Goal: Information Seeking & Learning: Learn about a topic

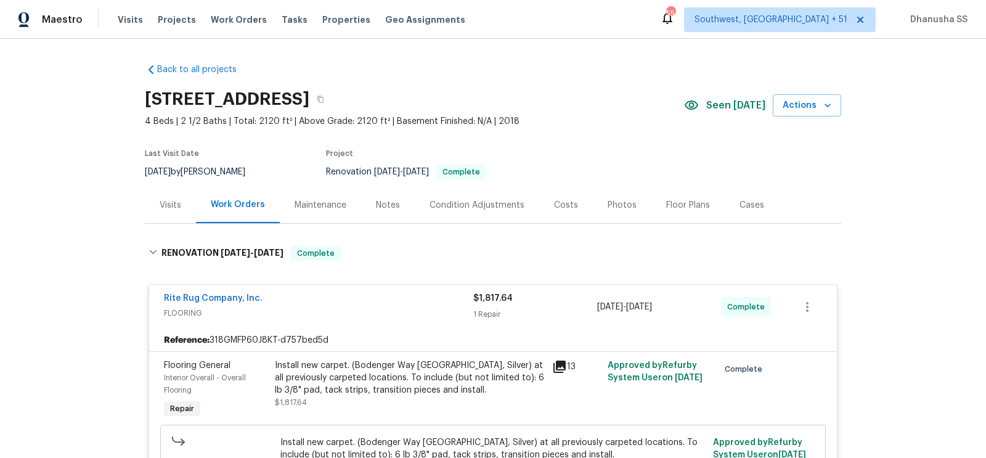
click at [231, 22] on span "Work Orders" at bounding box center [239, 20] width 56 height 12
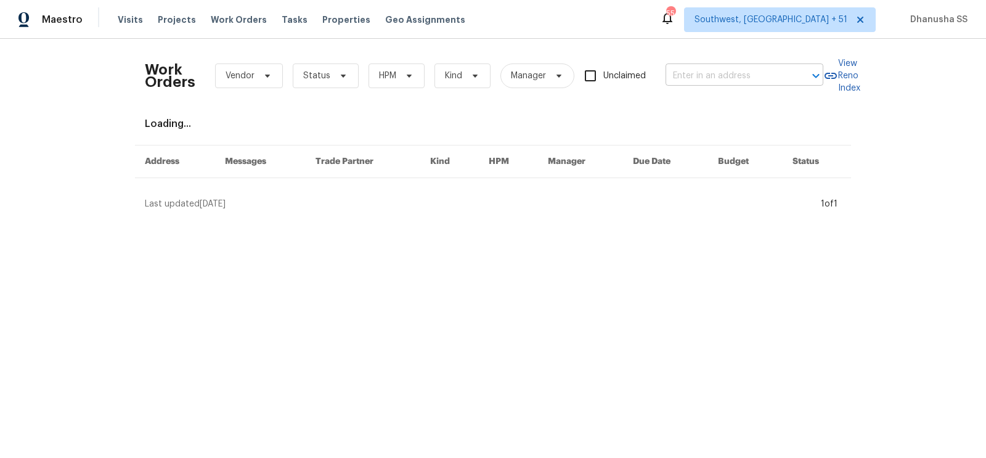
click at [729, 70] on input "text" at bounding box center [726, 76] width 123 height 19
paste input "[STREET_ADDRESS][PERSON_NAME][PERSON_NAME]"
type input "[STREET_ADDRESS][PERSON_NAME][PERSON_NAME]"
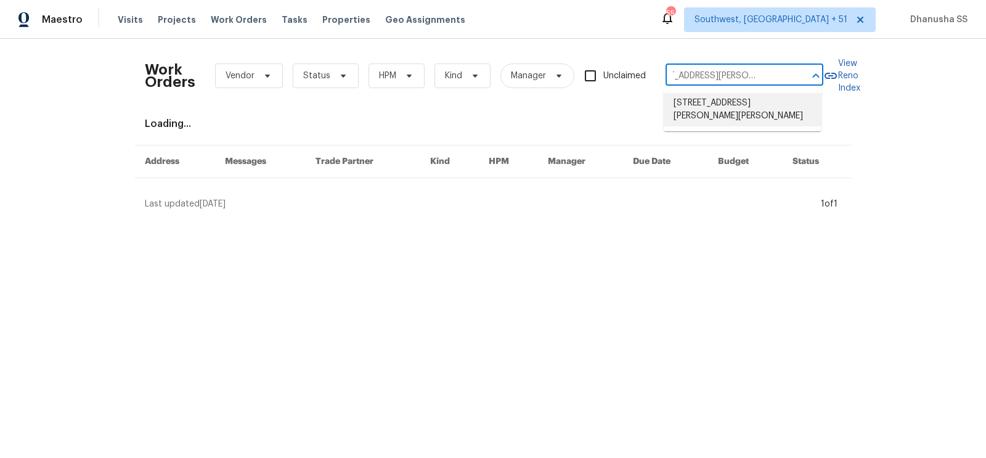
click at [693, 105] on li "[STREET_ADDRESS][PERSON_NAME][PERSON_NAME]" at bounding box center [743, 109] width 158 height 33
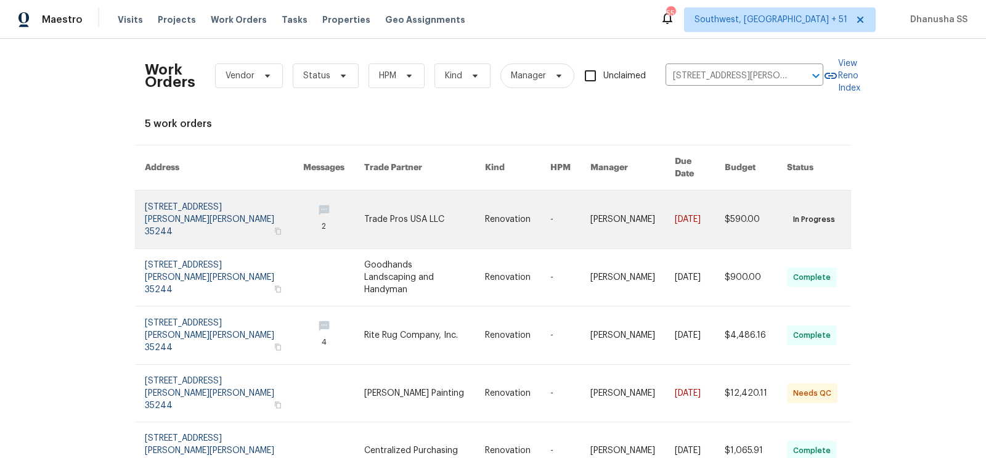
click at [526, 206] on link at bounding box center [517, 219] width 65 height 58
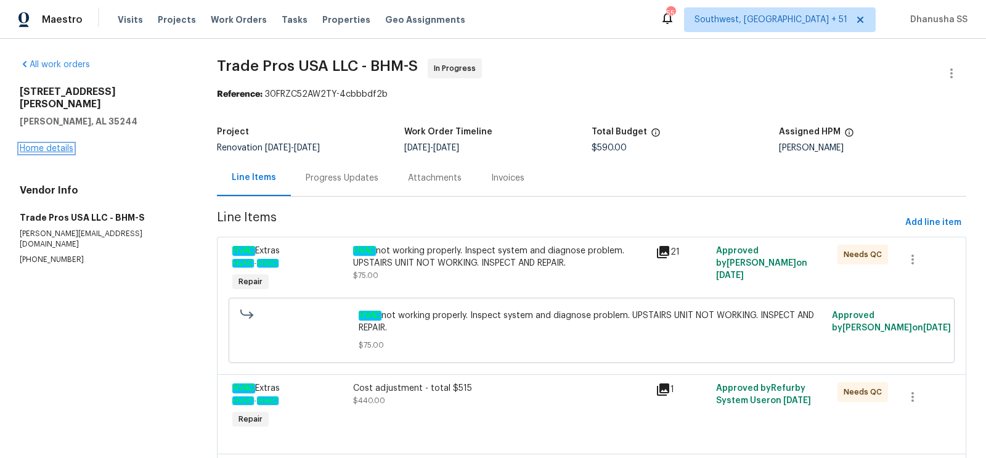
click at [59, 144] on link "Home details" at bounding box center [47, 148] width 54 height 9
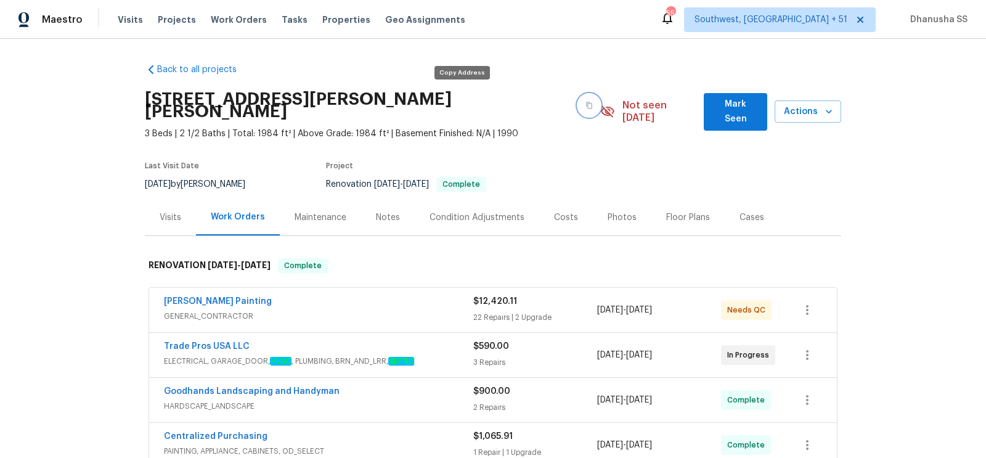
click at [578, 103] on button "button" at bounding box center [589, 105] width 22 height 22
click at [160, 211] on div "Visits" at bounding box center [171, 217] width 22 height 12
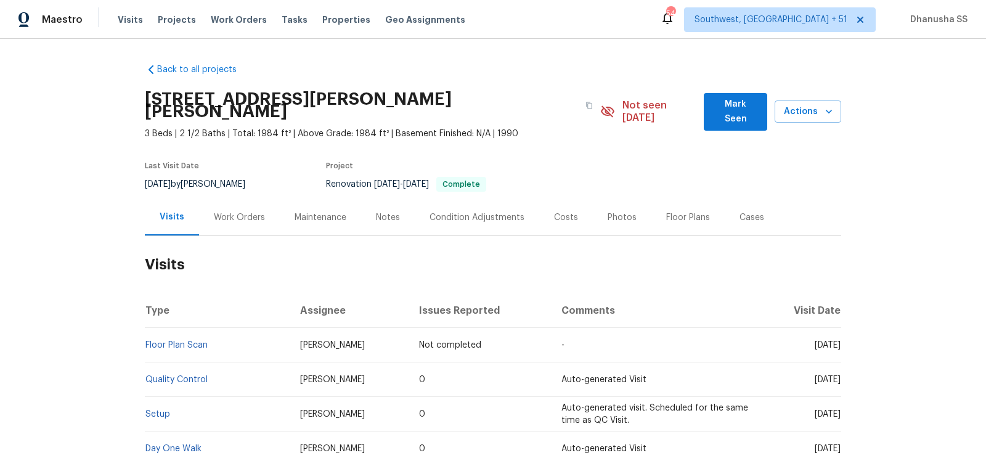
scroll to position [113, 0]
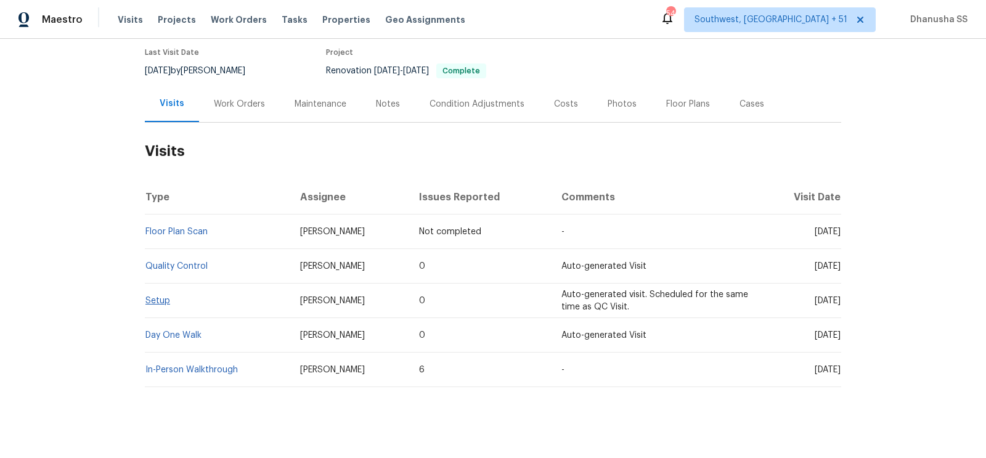
click at [161, 292] on td "Setup" at bounding box center [217, 300] width 145 height 35
click at [161, 296] on span "Setup" at bounding box center [157, 300] width 25 height 9
click at [165, 296] on link "Setup" at bounding box center [157, 300] width 25 height 9
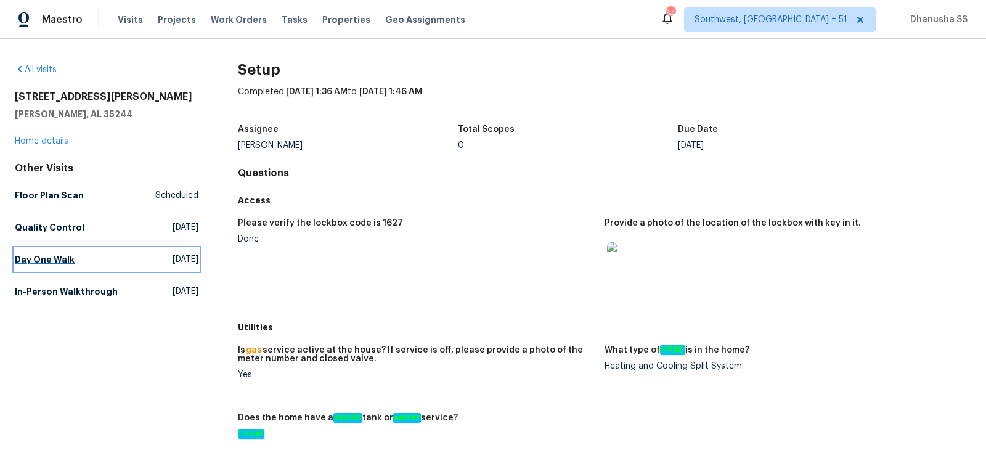
click at [97, 266] on link "Day One Walk [DATE]" at bounding box center [107, 259] width 184 height 22
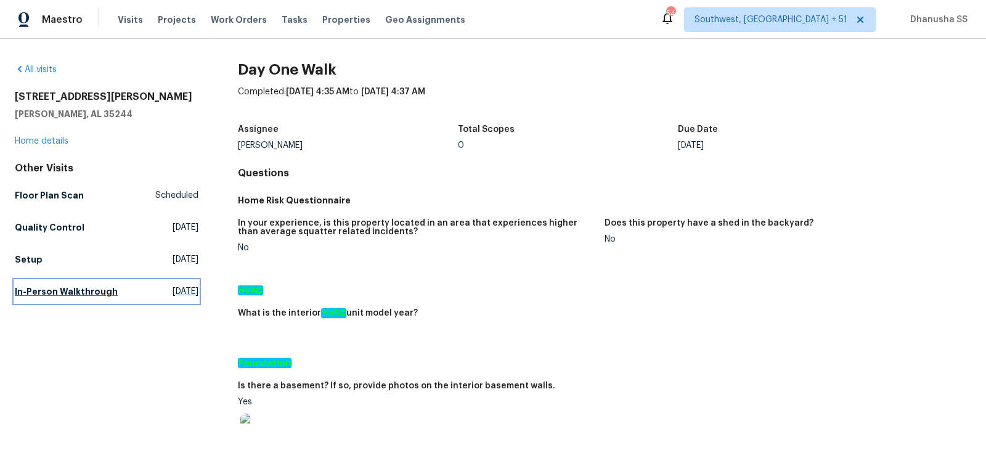
click at [88, 291] on h5 "In-Person Walkthrough" at bounding box center [66, 291] width 103 height 12
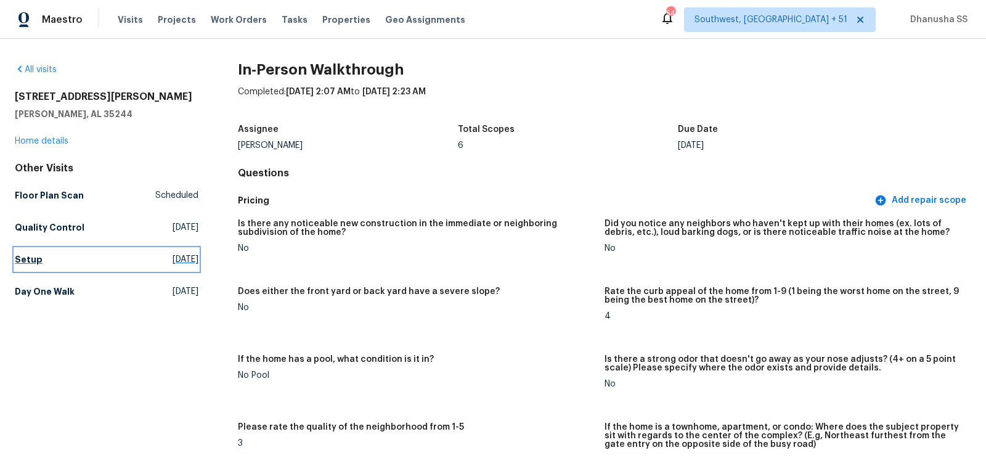
click at [40, 255] on link "Setup [DATE]" at bounding box center [107, 259] width 184 height 22
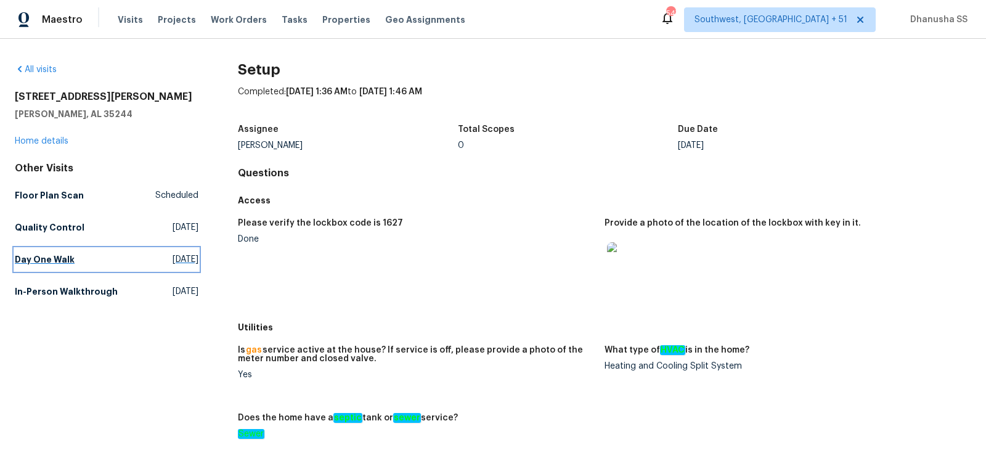
click at [80, 265] on link "Day One Walk [DATE]" at bounding box center [107, 259] width 184 height 22
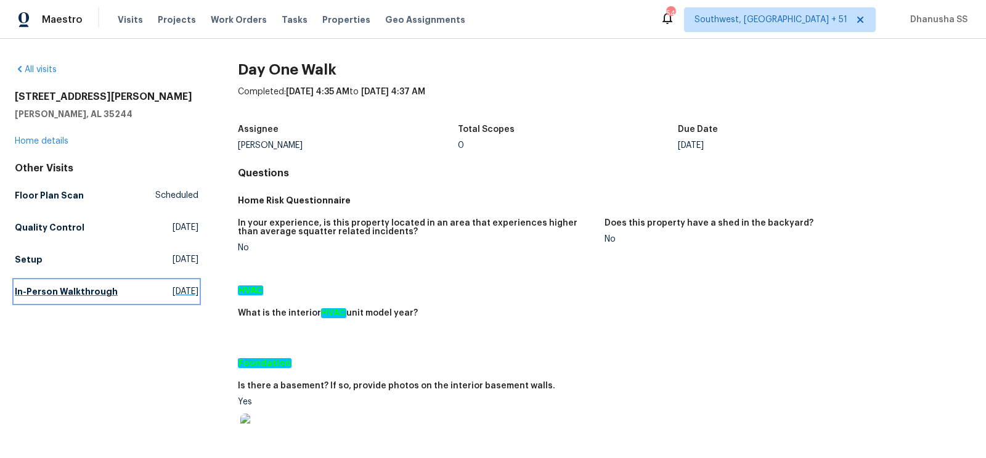
click at [129, 298] on link "In-Person Walkthrough [DATE]" at bounding box center [107, 291] width 184 height 22
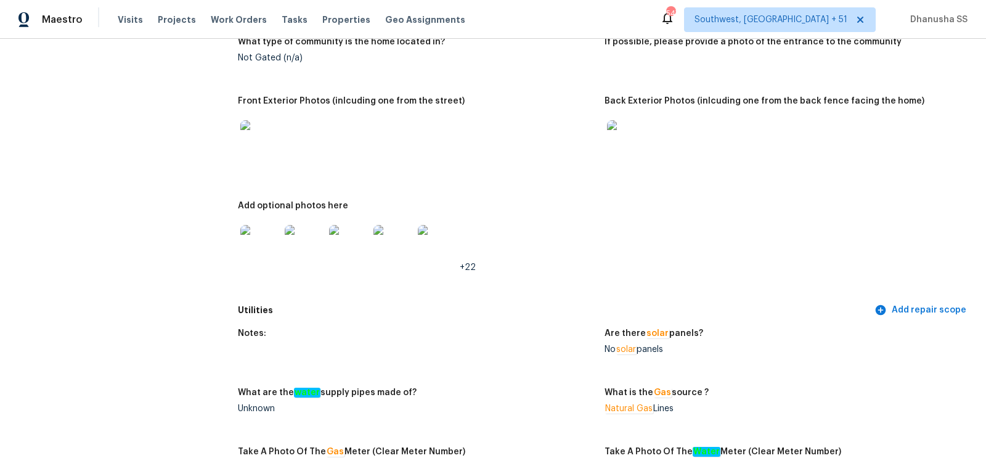
scroll to position [23, 0]
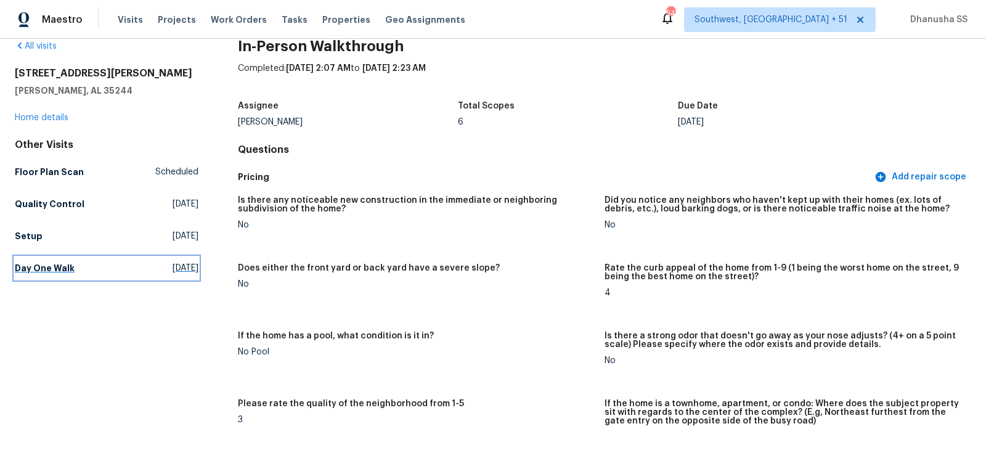
click at [76, 277] on link "Day One Walk [DATE]" at bounding box center [107, 268] width 184 height 22
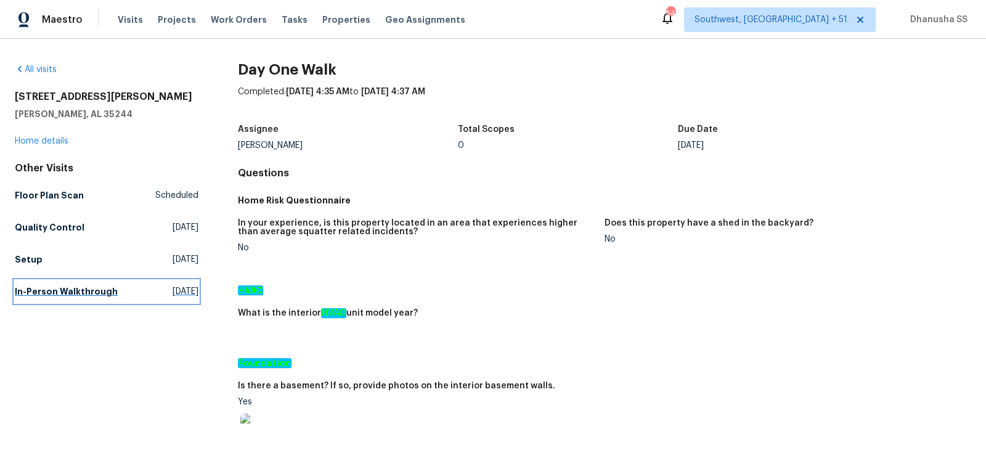
click at [103, 294] on h5 "In-Person Walkthrough" at bounding box center [66, 291] width 103 height 12
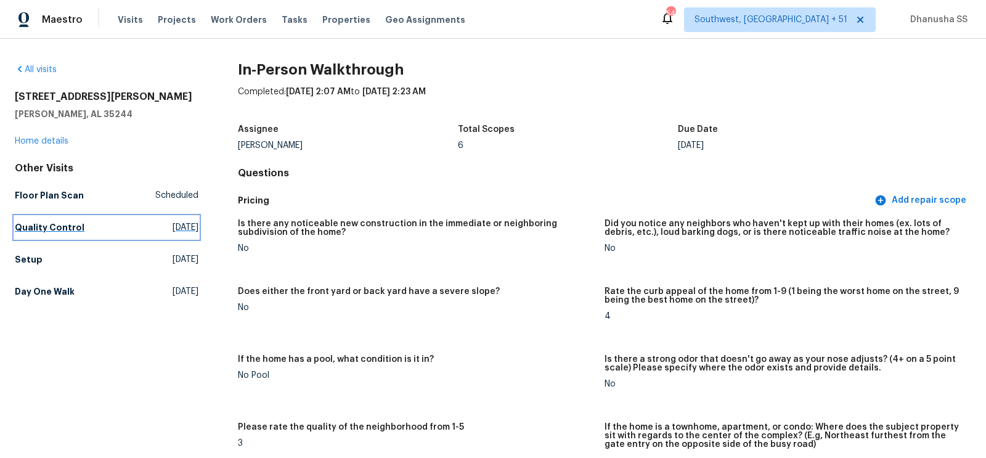
click at [89, 229] on link "Quality Control [DATE]" at bounding box center [107, 227] width 184 height 22
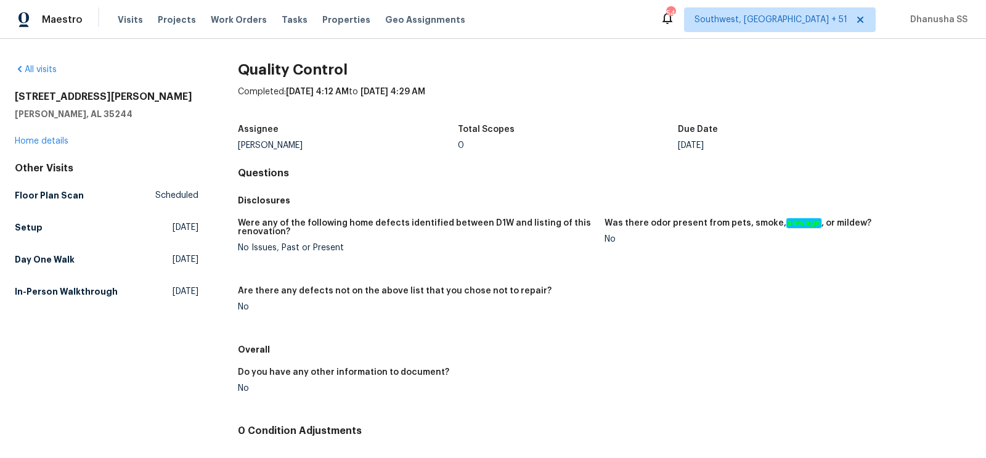
click at [91, 238] on div "Other Visits Floor Plan Scan Scheduled Setup [DATE] Day One Walk [DATE] In-Pers…" at bounding box center [107, 232] width 184 height 140
click at [91, 236] on link "Setup [DATE]" at bounding box center [107, 227] width 184 height 22
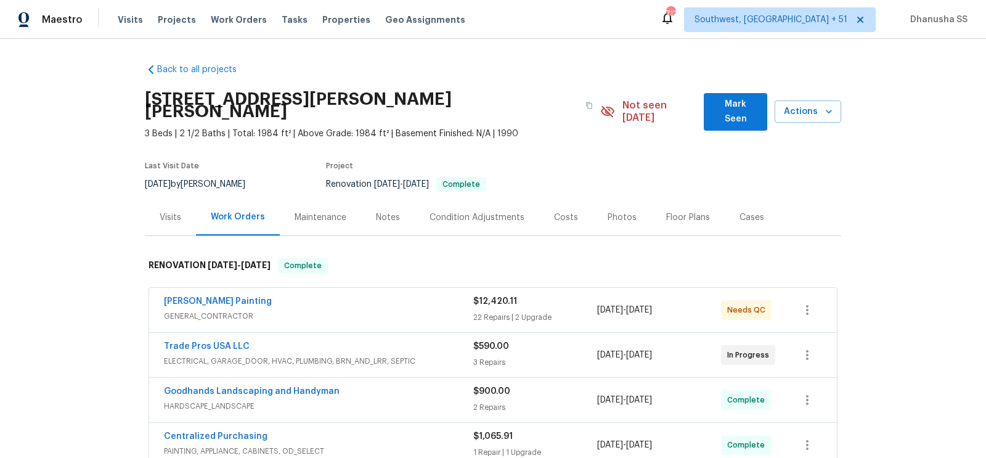
scroll to position [383, 0]
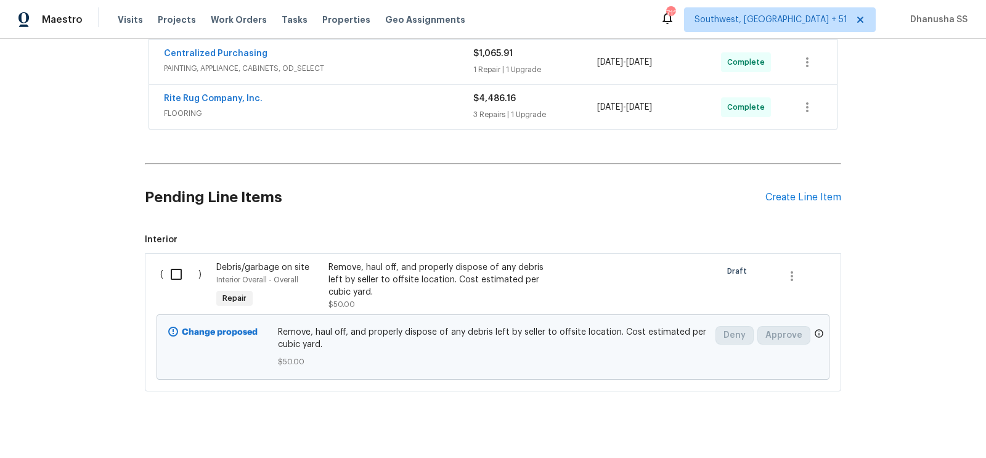
click at [390, 107] on span "FLOORING" at bounding box center [318, 113] width 309 height 12
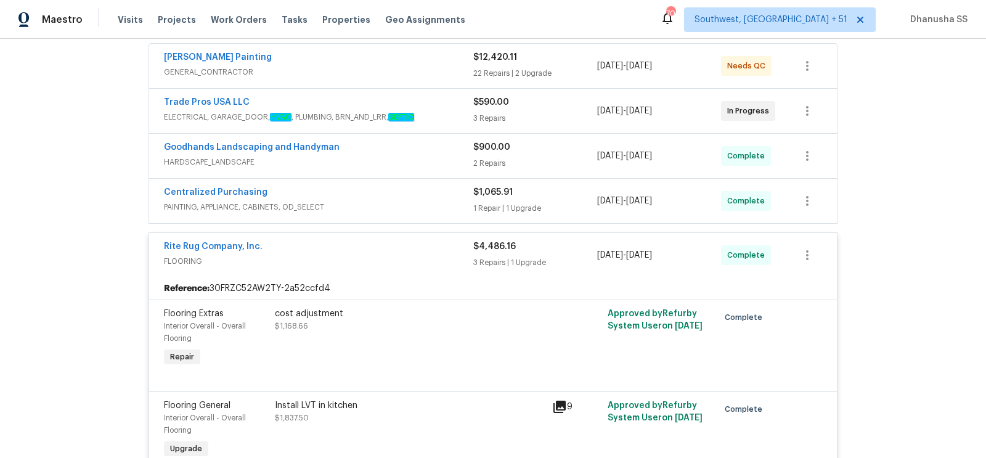
scroll to position [235, 0]
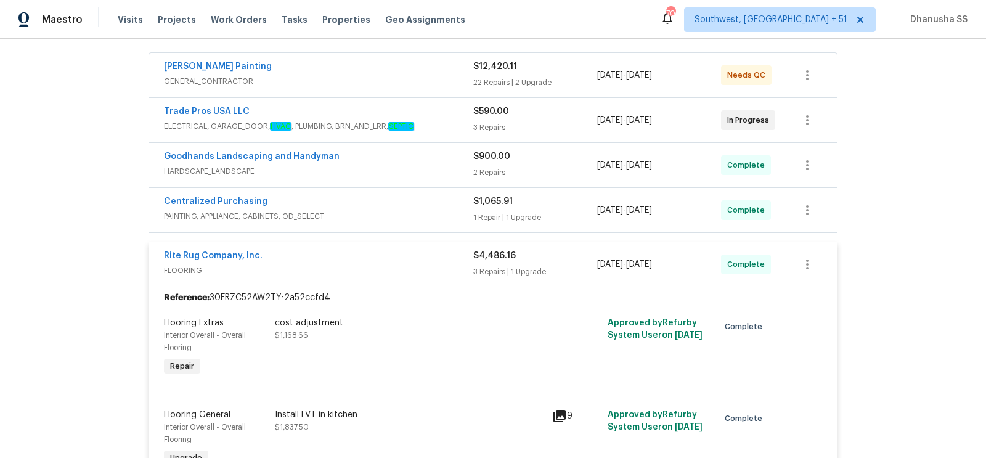
click at [454, 195] on div "Centralized Purchasing" at bounding box center [318, 202] width 309 height 15
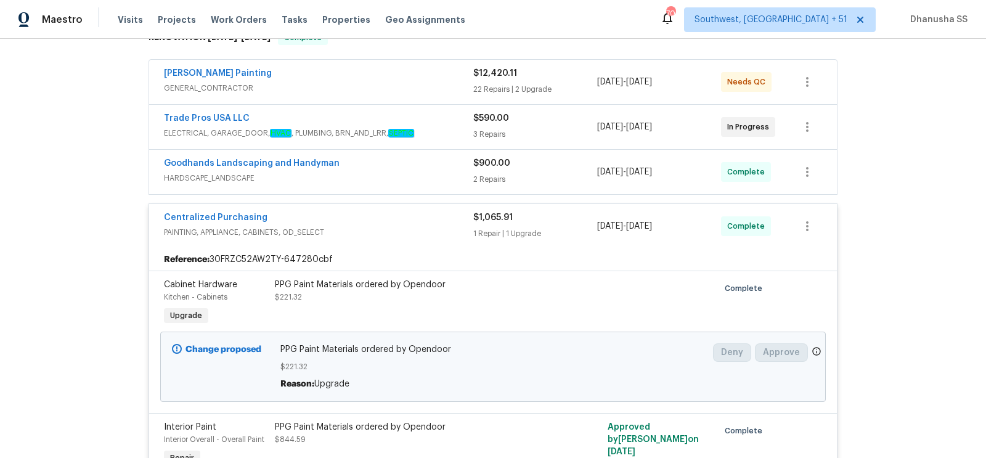
scroll to position [195, 0]
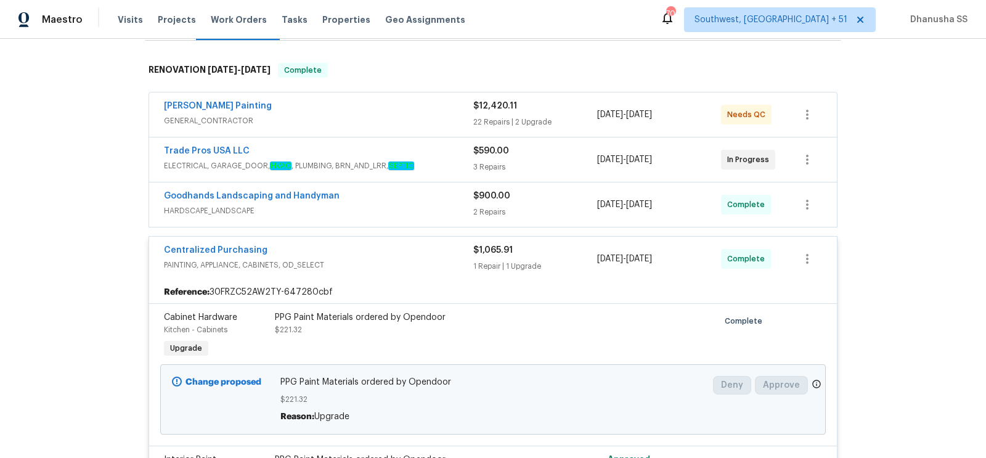
click at [454, 205] on span "HARDSCAPE_LANDSCAPE" at bounding box center [318, 211] width 309 height 12
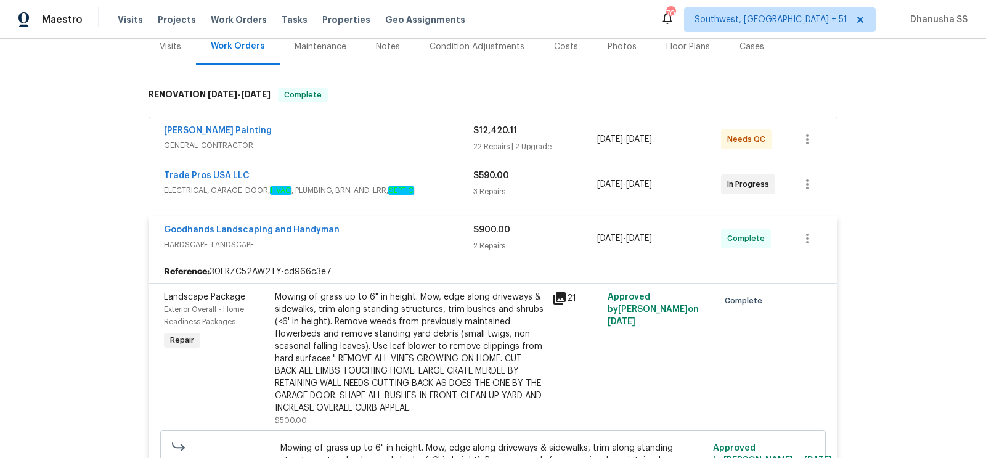
scroll to position [168, 0]
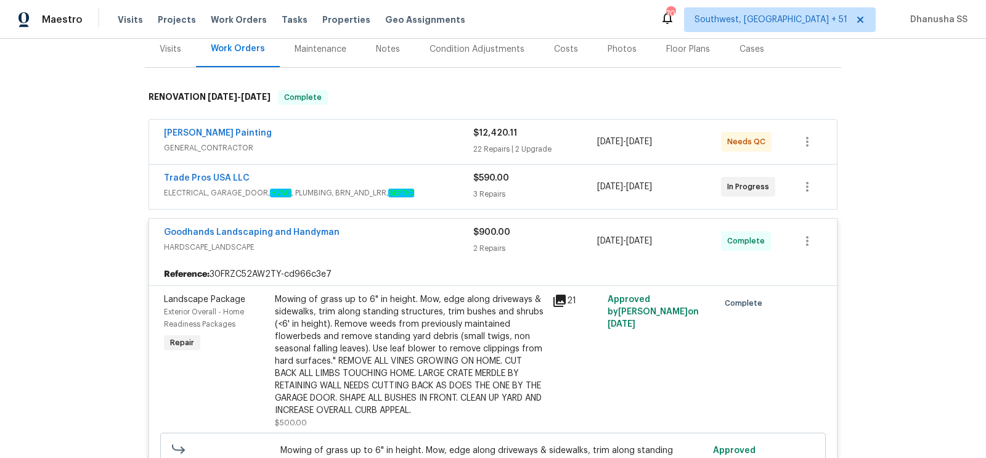
click at [456, 187] on span "ELECTRICAL, GARAGE_DOOR, HVAC , PLUMBING, BRN_AND_LRR, SEPTIC" at bounding box center [318, 193] width 309 height 12
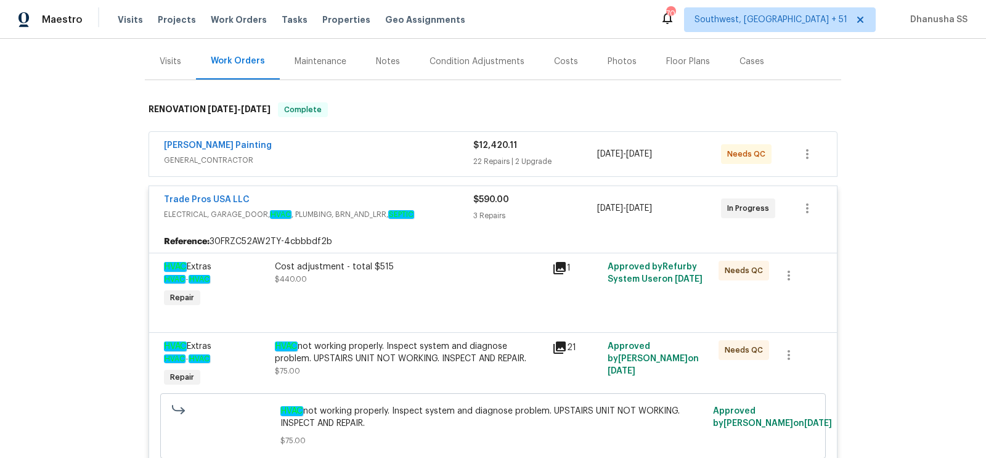
scroll to position [112, 0]
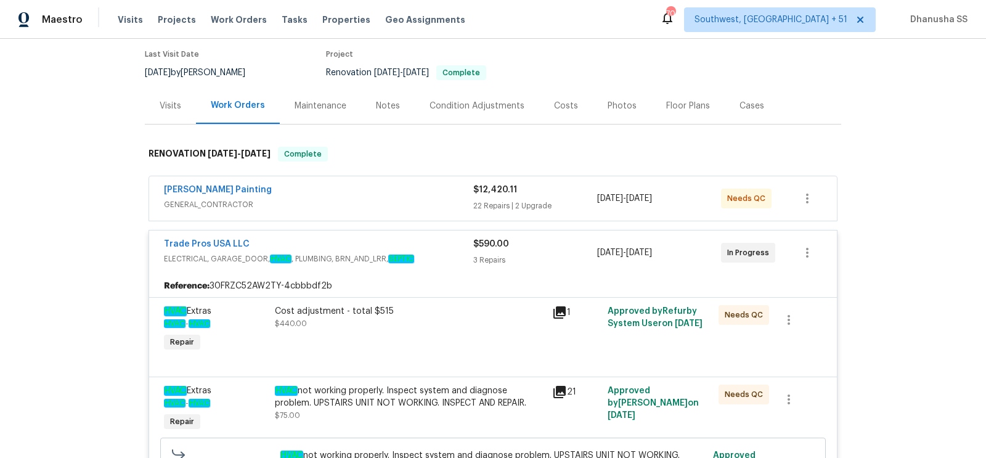
click at [371, 184] on div "[PERSON_NAME] Painting" at bounding box center [318, 191] width 309 height 15
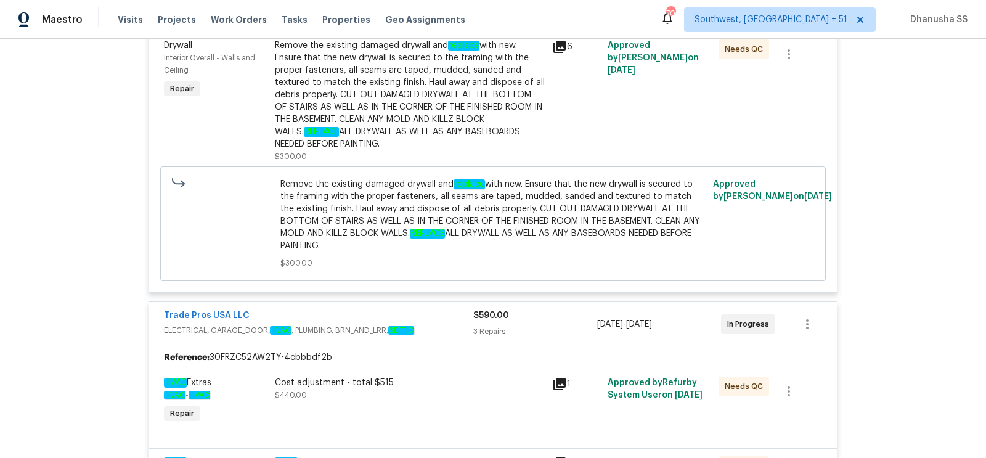
scroll to position [4138, 0]
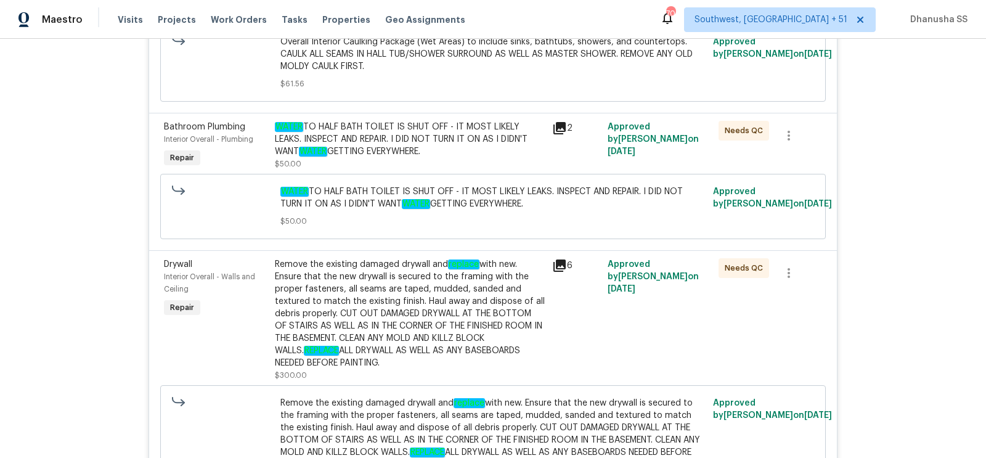
click at [378, 294] on div "Remove the existing damaged drywall and replace with new. Ensure that the new d…" at bounding box center [410, 313] width 270 height 111
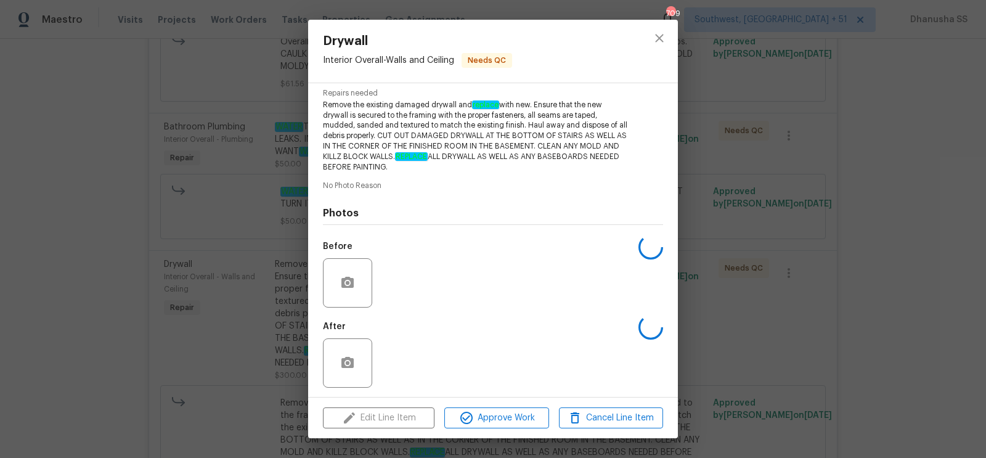
scroll to position [130, 0]
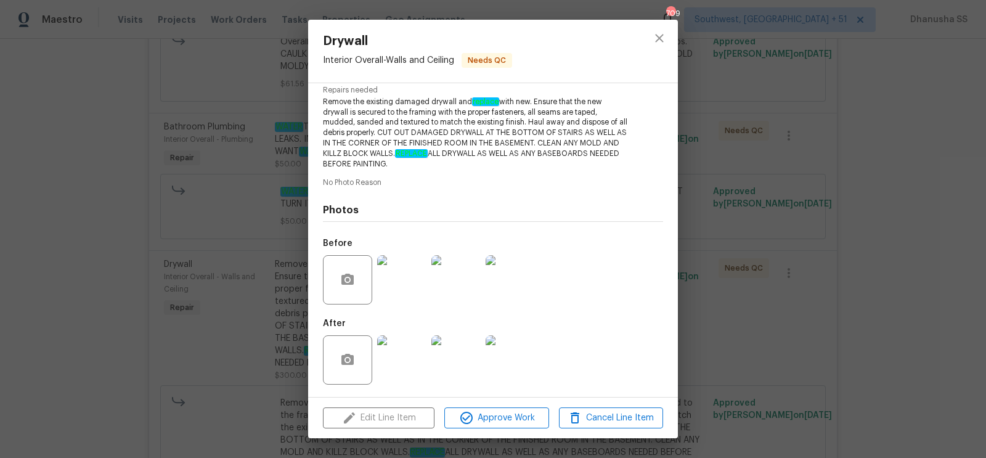
click at [409, 303] on img at bounding box center [401, 279] width 49 height 49
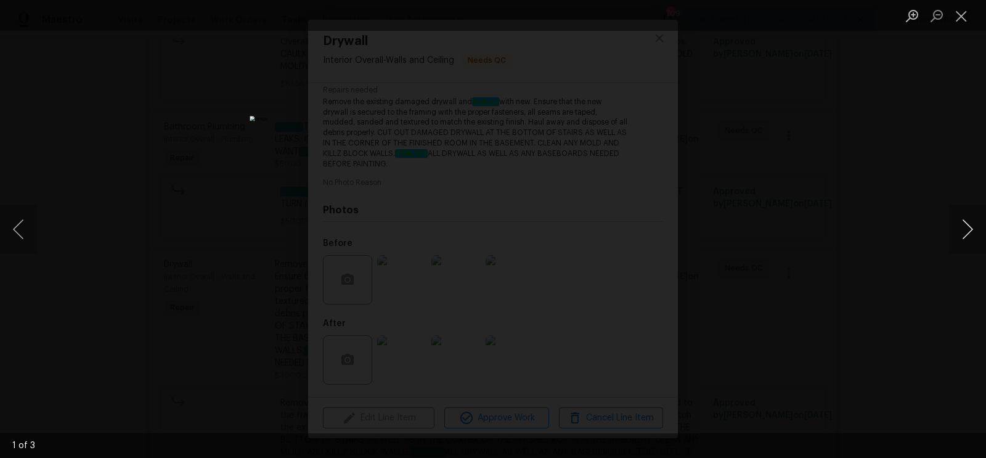
click at [964, 240] on button "Next image" at bounding box center [967, 229] width 37 height 49
click at [831, 197] on div "Lightbox" at bounding box center [493, 229] width 986 height 458
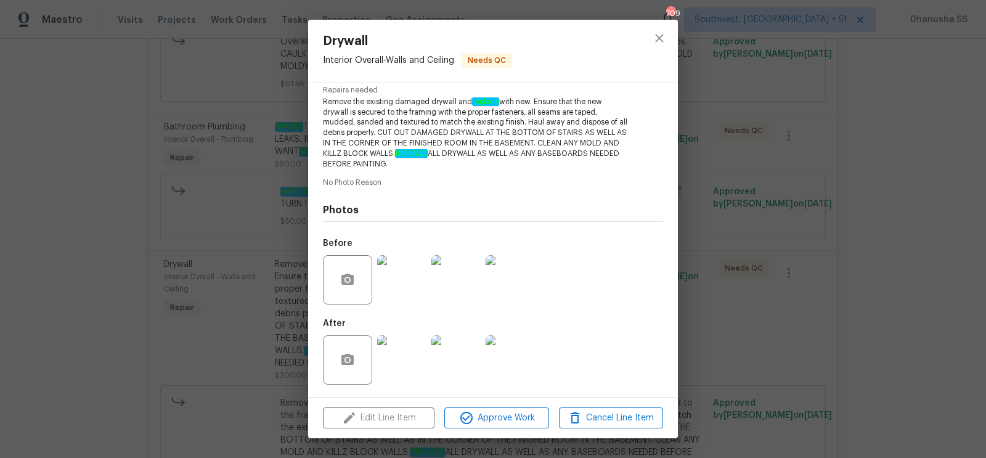
click at [642, 33] on div at bounding box center [659, 51] width 37 height 63
click at [663, 37] on icon "close" at bounding box center [659, 38] width 15 height 15
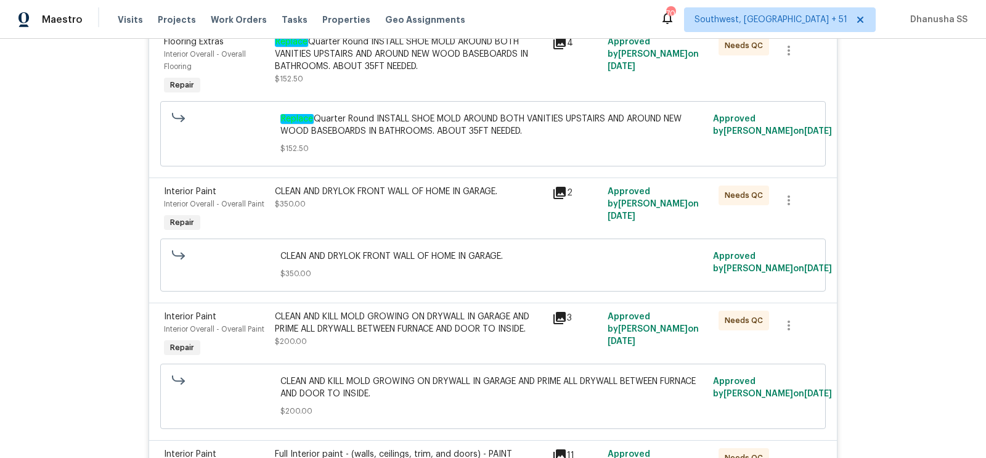
scroll to position [2948, 0]
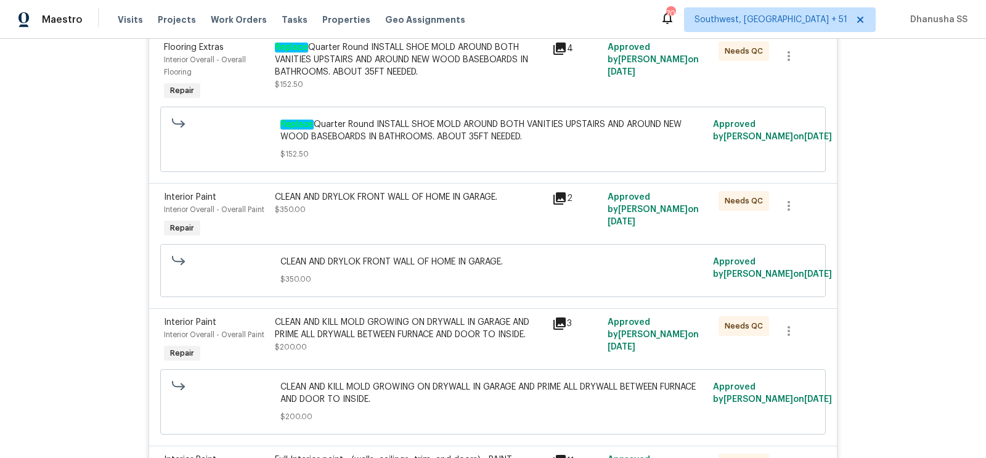
click at [431, 207] on div "CLEAN AND DRYLOK FRONT WALL OF HOME IN GARAGE. $350.00" at bounding box center [409, 215] width 277 height 57
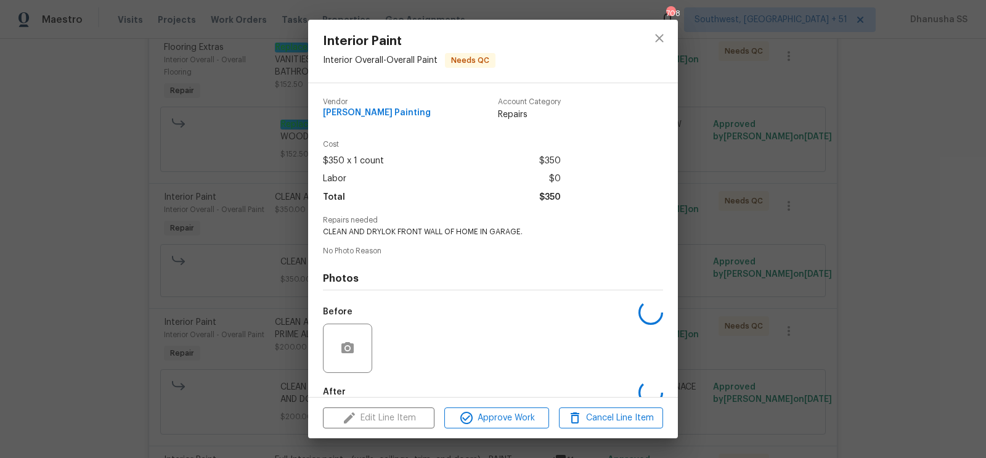
scroll to position [68, 0]
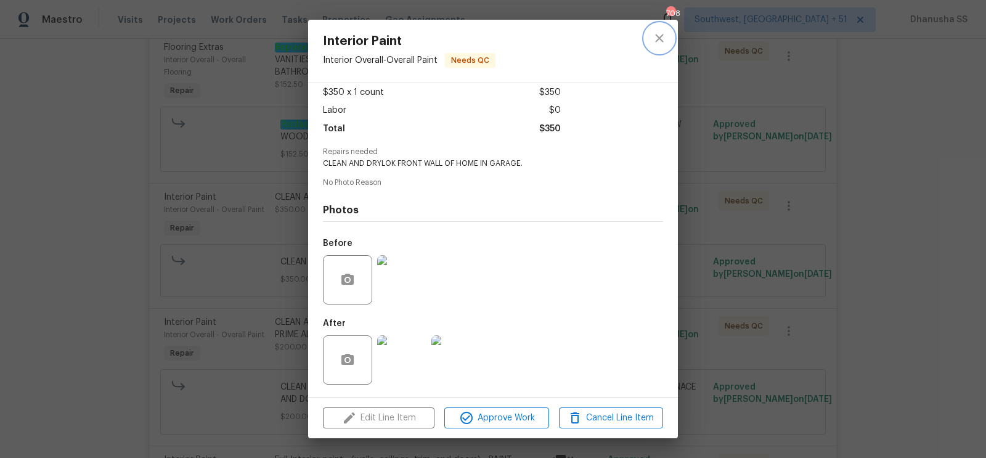
click at [654, 49] on button "close" at bounding box center [659, 38] width 30 height 30
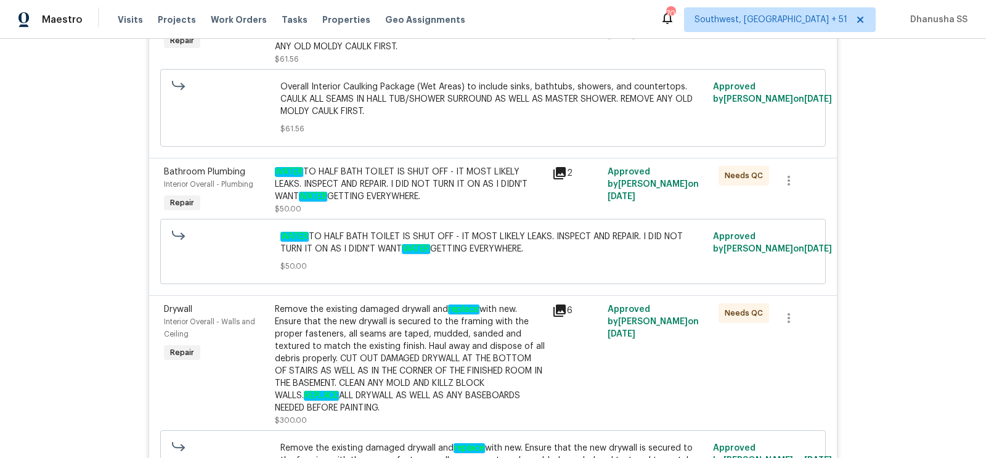
scroll to position [4141, 0]
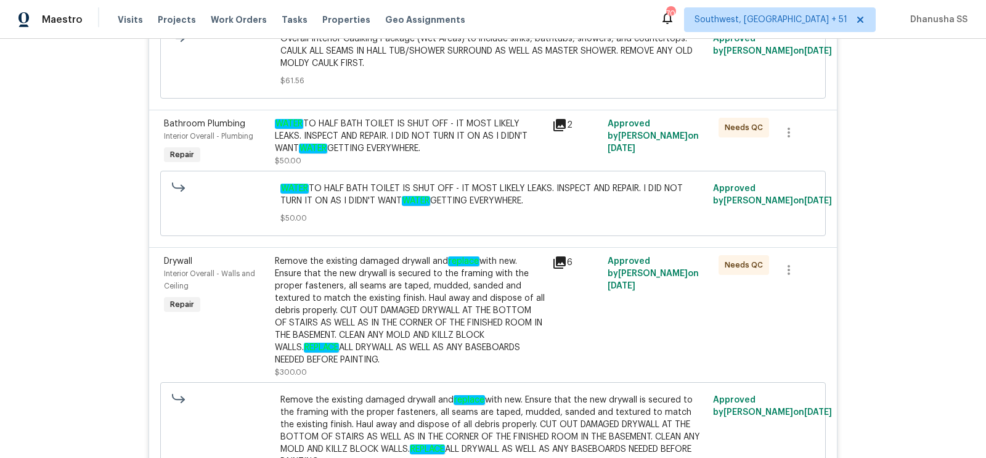
click at [405, 281] on div "Remove the existing damaged drywall and replace with new. Ensure that the new d…" at bounding box center [410, 310] width 270 height 111
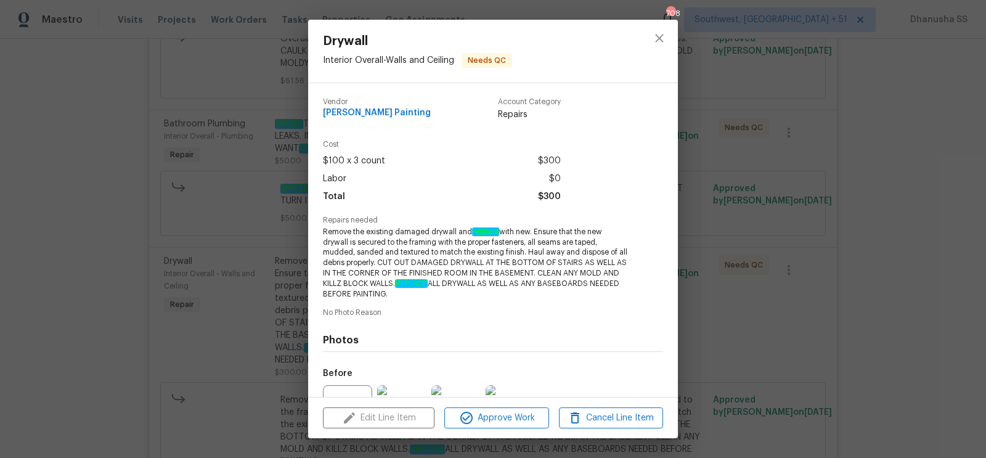
scroll to position [130, 0]
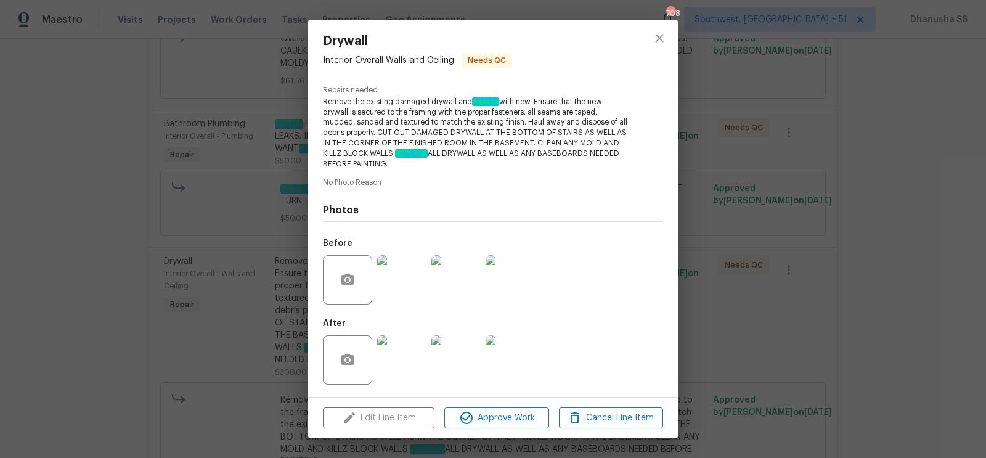
click at [730, 284] on div "Drywall Interior Overall - Walls and Ceiling Needs QC Vendor Perez Painting Acc…" at bounding box center [493, 229] width 986 height 458
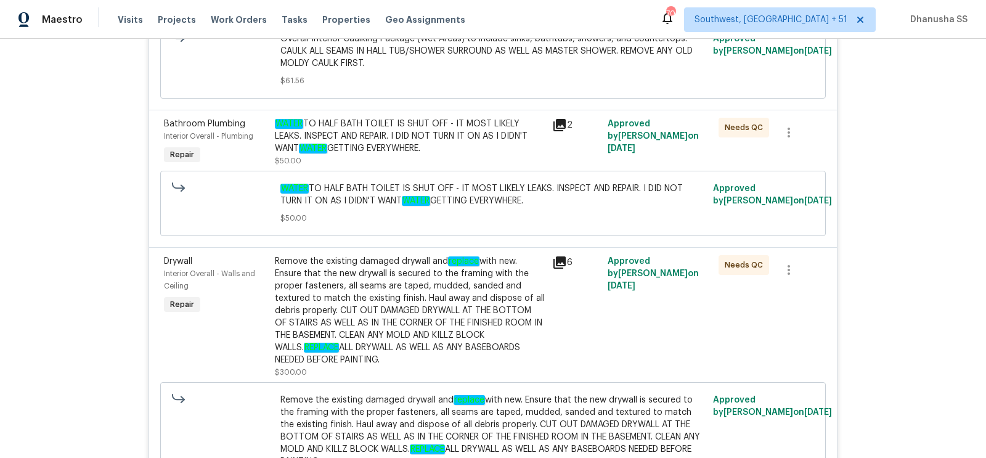
click at [460, 296] on div "Remove the existing damaged drywall and replace with new. Ensure that the new d…" at bounding box center [410, 310] width 270 height 111
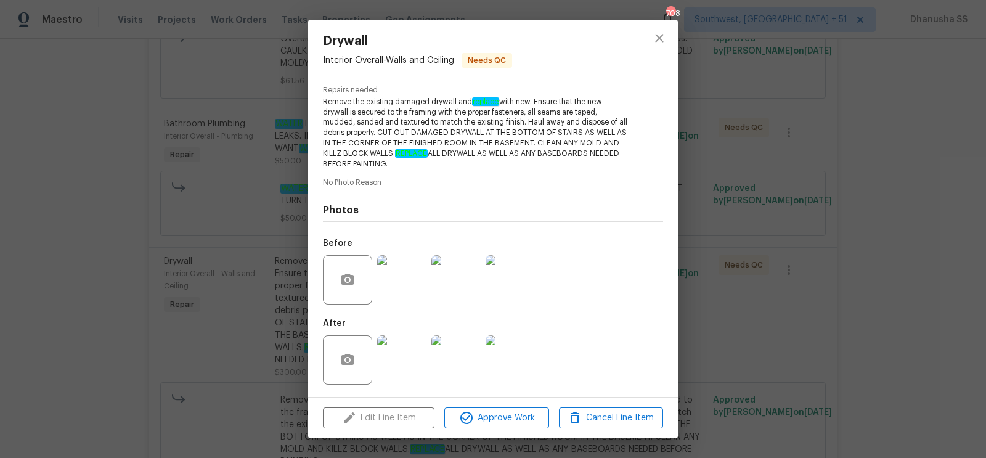
click at [402, 296] on img at bounding box center [401, 279] width 49 height 49
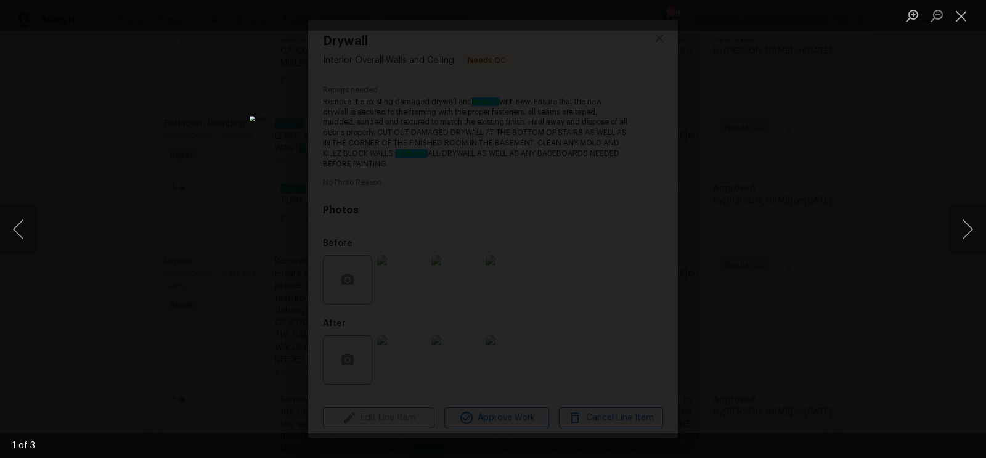
click at [740, 206] on div "Lightbox" at bounding box center [493, 229] width 986 height 458
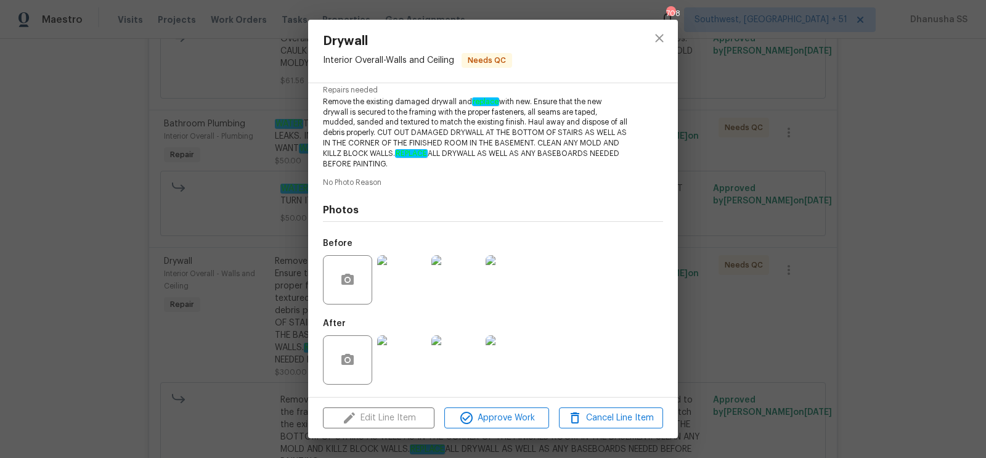
scroll to position [71, 0]
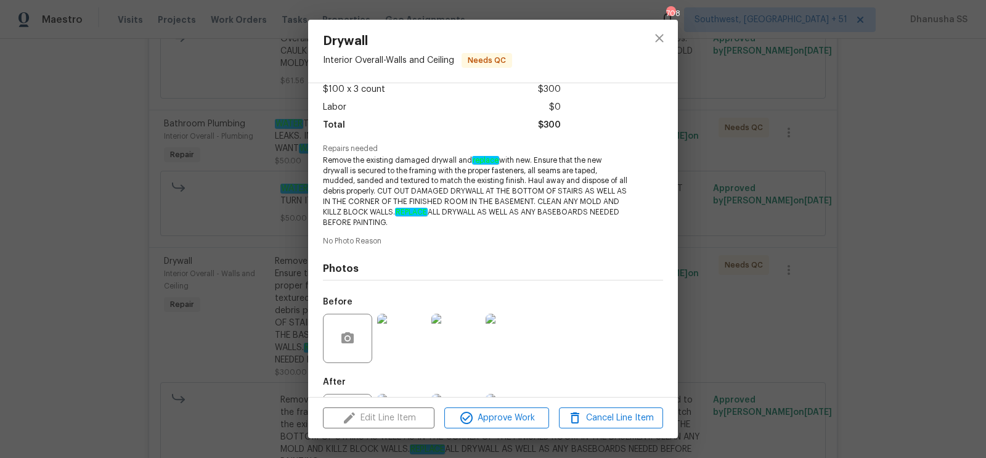
click at [389, 344] on img at bounding box center [401, 338] width 49 height 49
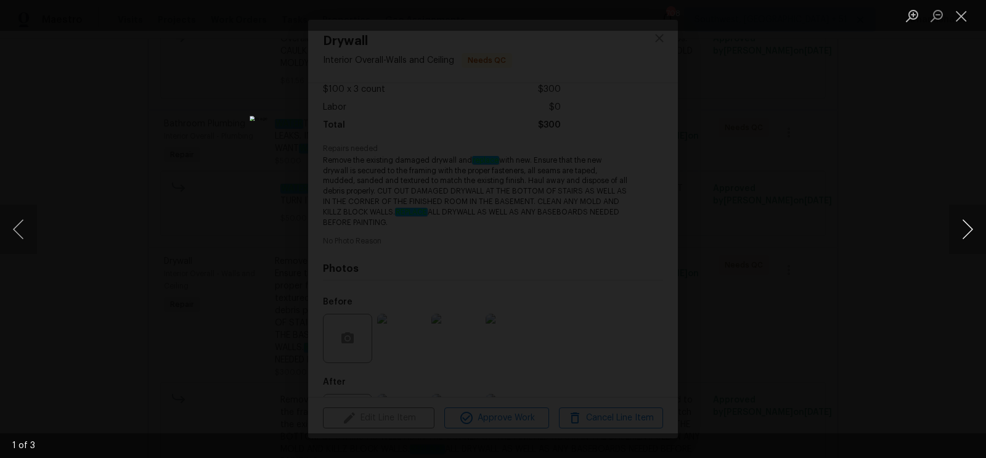
click at [967, 240] on button "Next image" at bounding box center [967, 229] width 37 height 49
click at [37, 242] on div "Lightbox" at bounding box center [493, 229] width 986 height 458
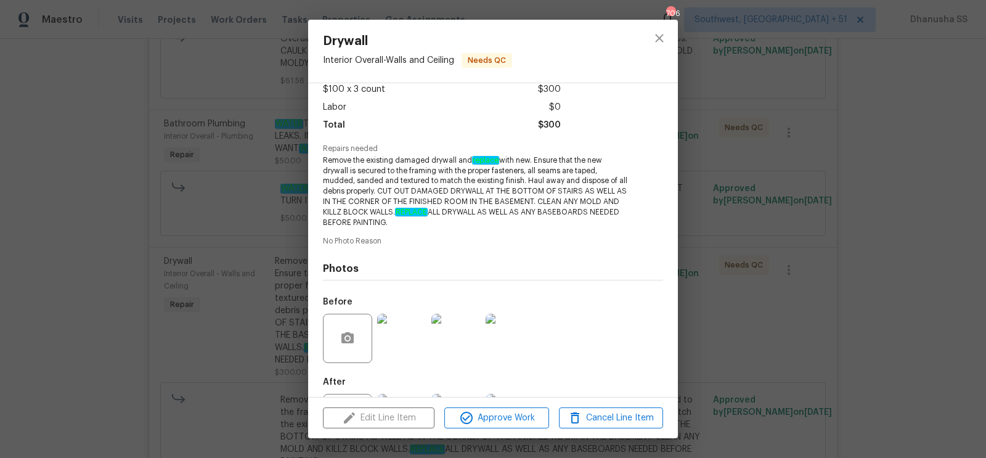
click at [401, 325] on img at bounding box center [401, 338] width 49 height 49
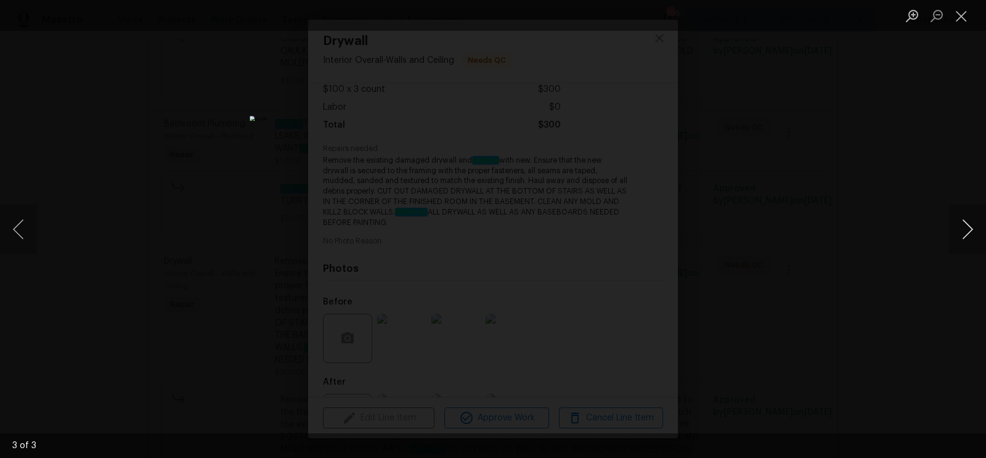
click at [973, 227] on button "Next image" at bounding box center [967, 229] width 37 height 49
click at [962, 22] on button "Close lightbox" at bounding box center [961, 16] width 25 height 22
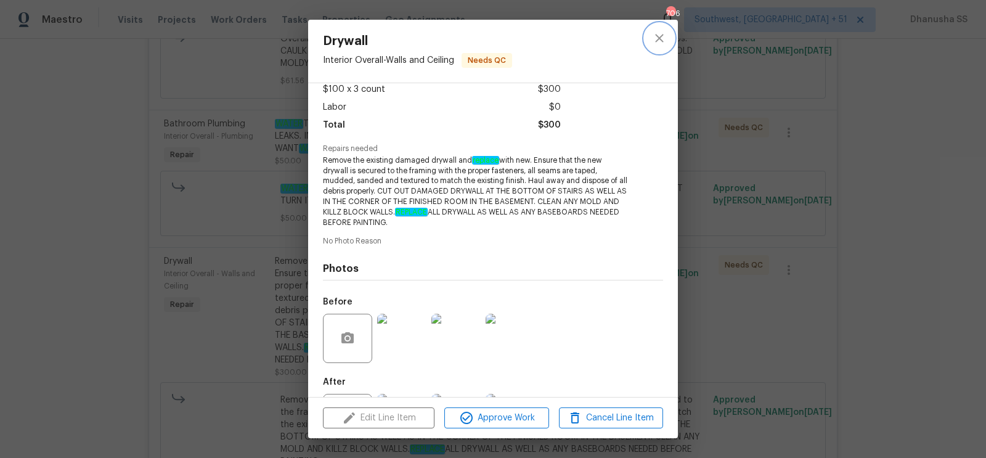
click at [668, 44] on button "close" at bounding box center [659, 38] width 30 height 30
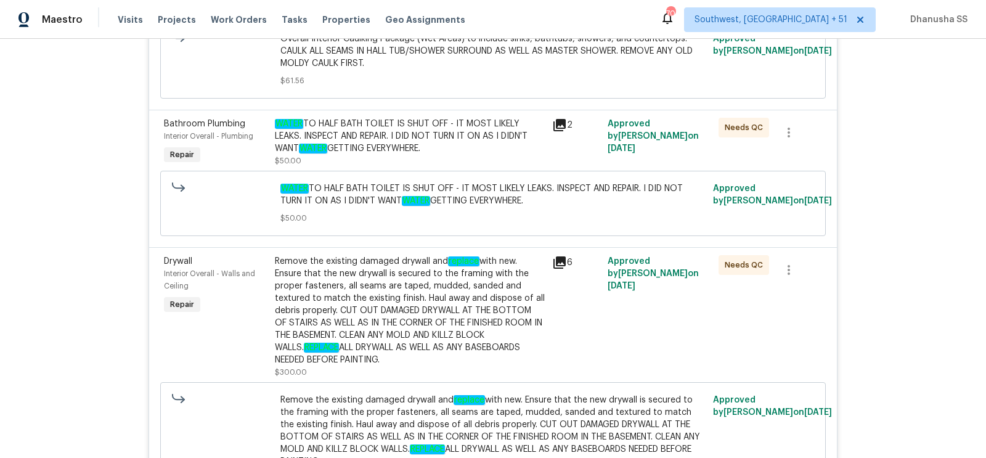
click at [394, 314] on div "Remove the existing damaged drywall and replace with new. Ensure that the new d…" at bounding box center [410, 310] width 270 height 111
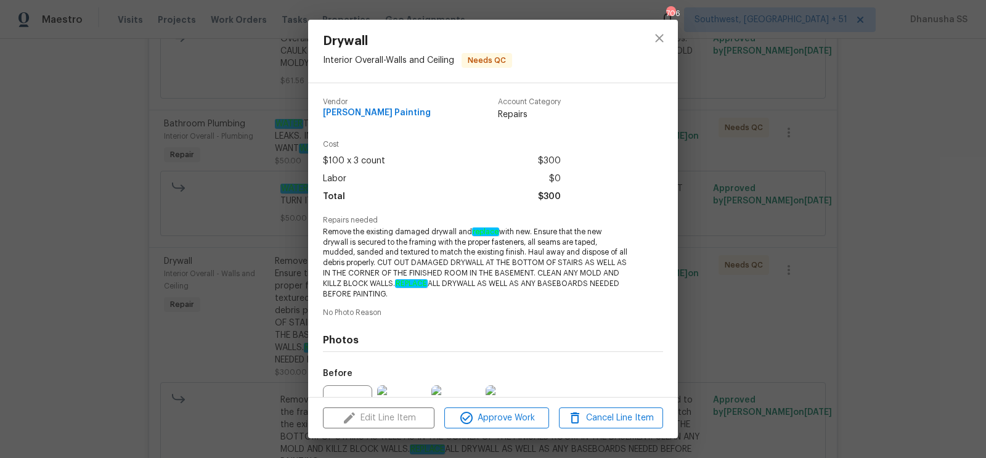
scroll to position [130, 0]
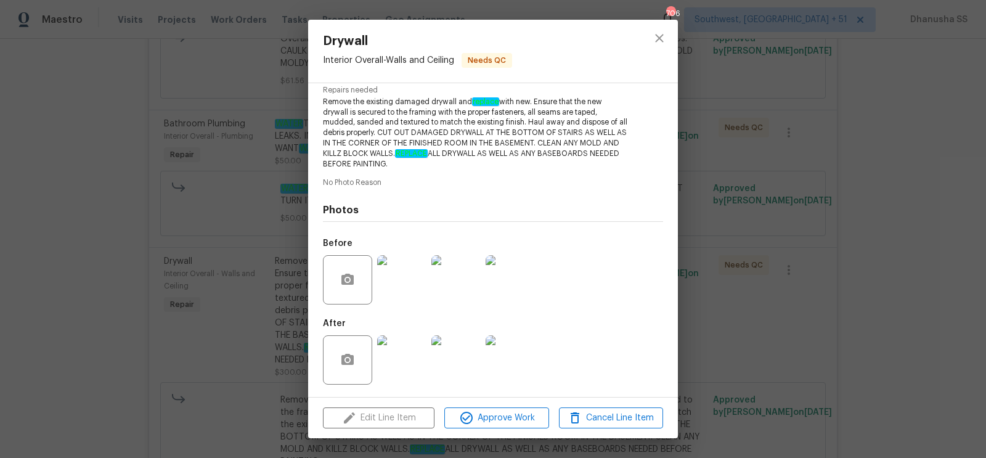
click at [408, 363] on img at bounding box center [401, 359] width 49 height 49
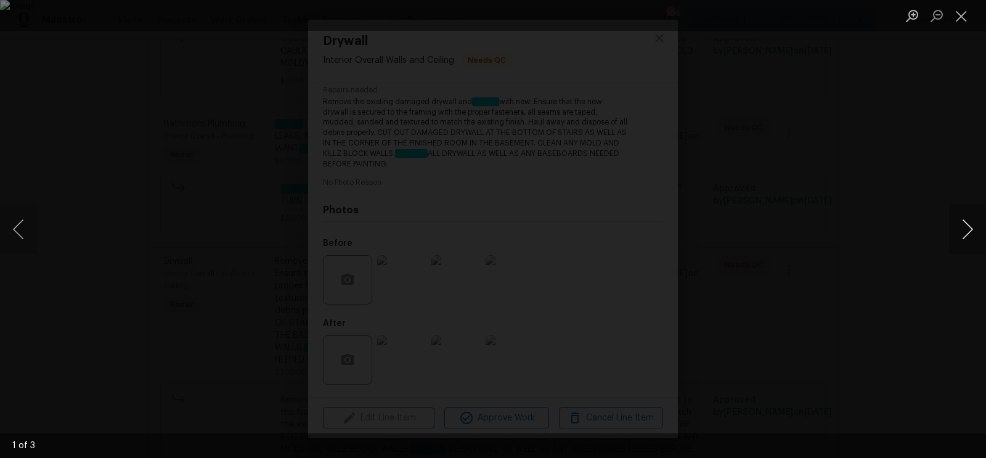
click at [961, 234] on button "Next image" at bounding box center [967, 229] width 37 height 49
click at [911, 158] on div "Lightbox" at bounding box center [493, 229] width 986 height 458
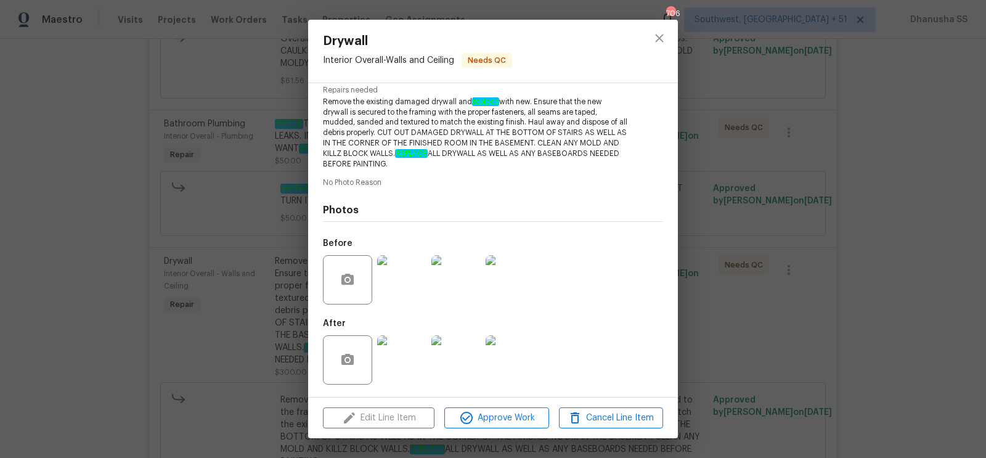
click at [418, 279] on img at bounding box center [401, 279] width 49 height 49
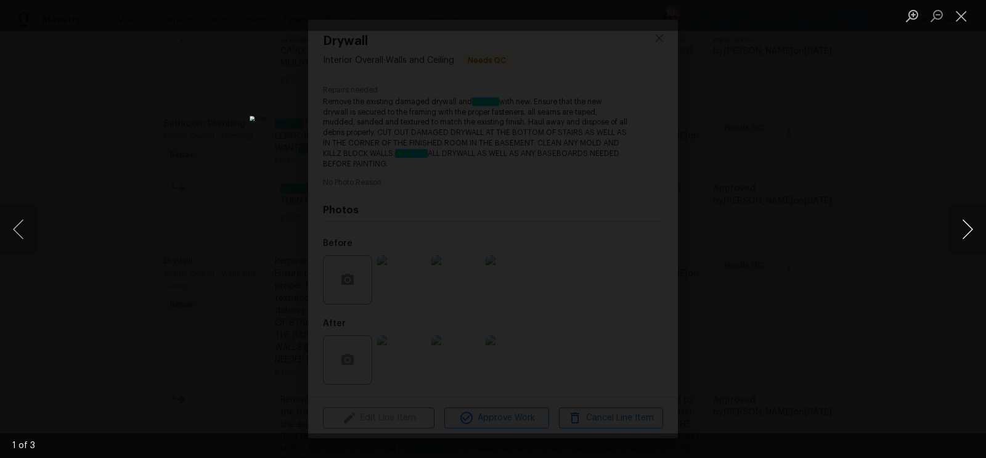
click at [960, 242] on button "Next image" at bounding box center [967, 229] width 37 height 49
click at [749, 182] on div "Lightbox" at bounding box center [493, 229] width 986 height 458
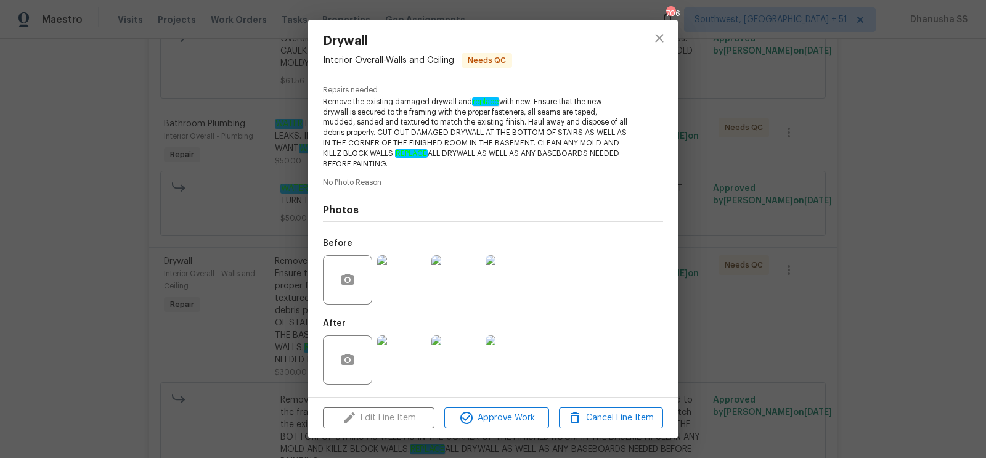
click at [270, 219] on div "Drywall Interior Overall - Walls and Ceiling Needs QC Vendor Perez Painting Acc…" at bounding box center [493, 229] width 986 height 458
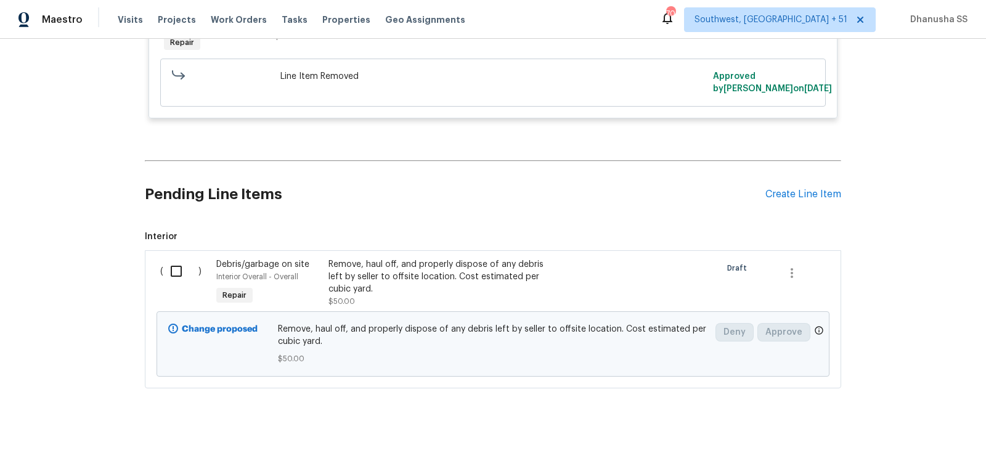
scroll to position [153, 0]
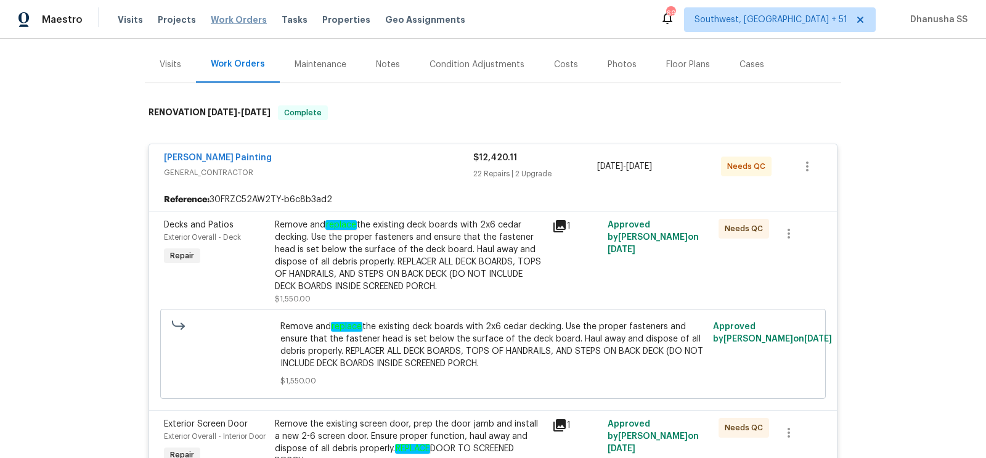
click at [222, 17] on span "Work Orders" at bounding box center [239, 20] width 56 height 12
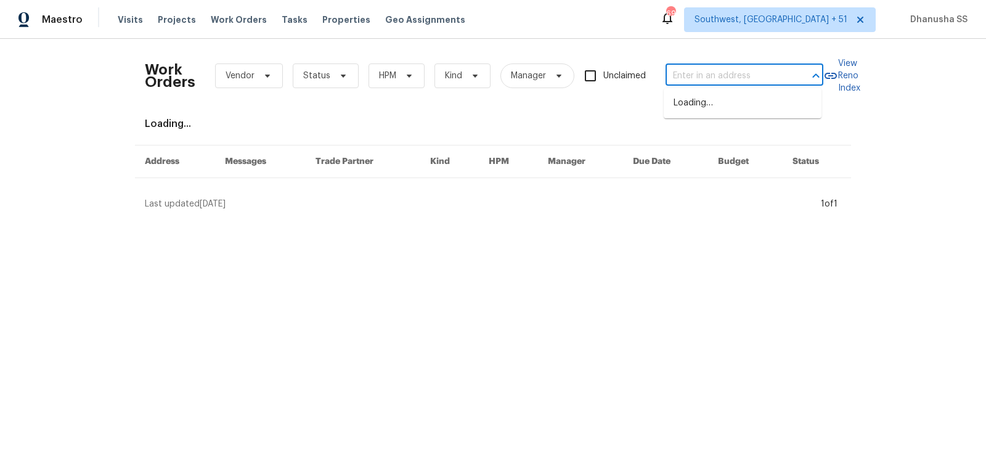
click at [694, 79] on input "text" at bounding box center [726, 76] width 123 height 19
paste input "2889 Sharpie Dr, Clarksville, TN 37040"
type input "2889 Sharpie Dr, Clarksville, TN 37040"
click at [699, 99] on li "2889 Sharpie Dr, Clarksville, TN 37040" at bounding box center [743, 103] width 158 height 20
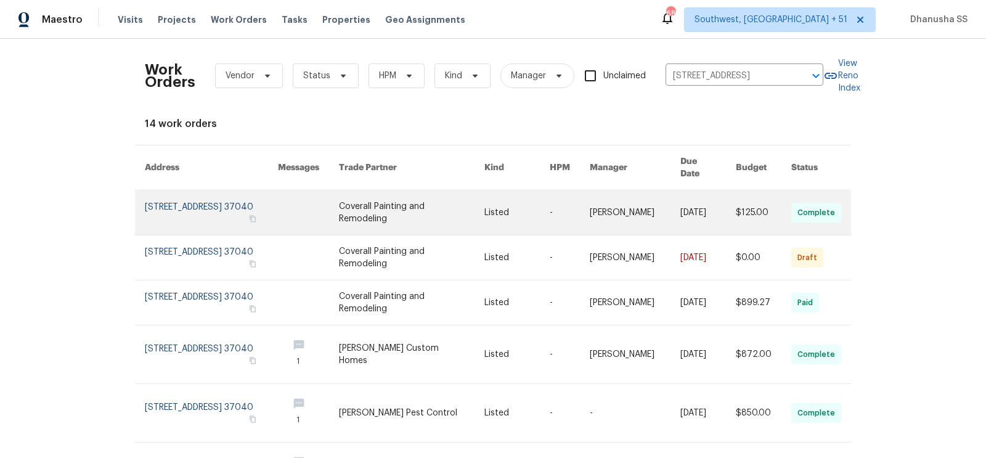
click at [571, 211] on link at bounding box center [570, 212] width 40 height 44
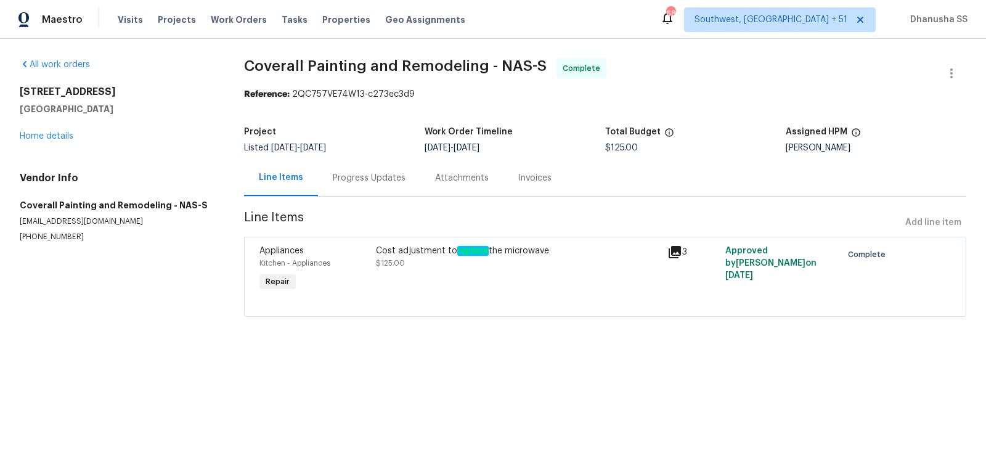
click at [71, 144] on div "All work orders 2889 Sharpie Dr Clarksville, TN 37040 Home details Vendor Info …" at bounding box center [117, 151] width 195 height 184
click at [58, 140] on link "Home details" at bounding box center [47, 136] width 54 height 9
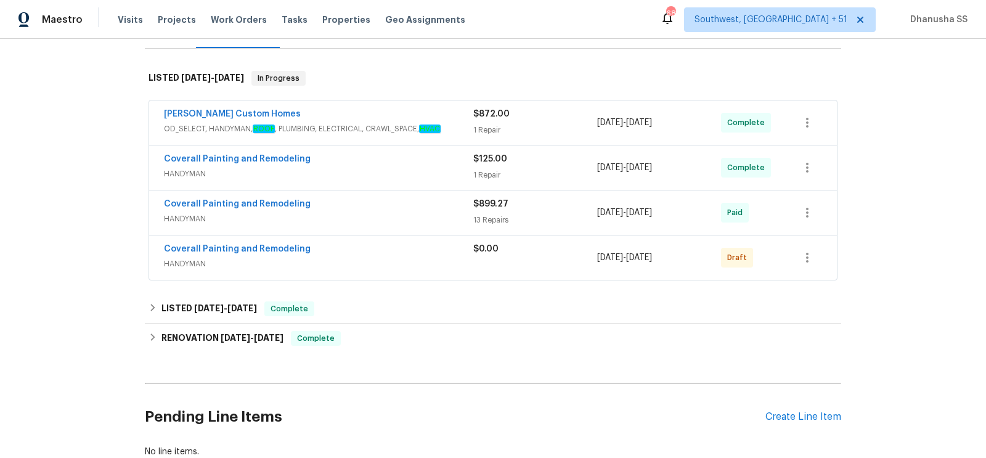
scroll to position [187, 0]
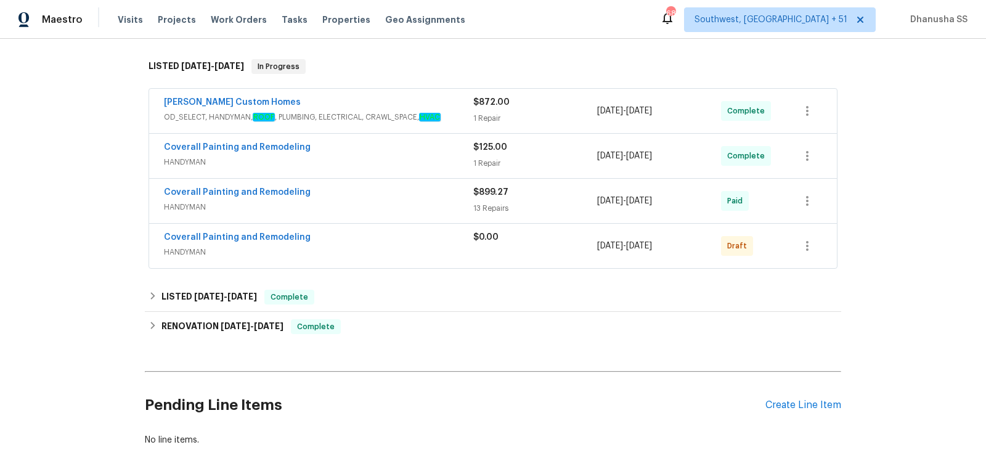
click at [397, 201] on span "HANDYMAN" at bounding box center [318, 207] width 309 height 12
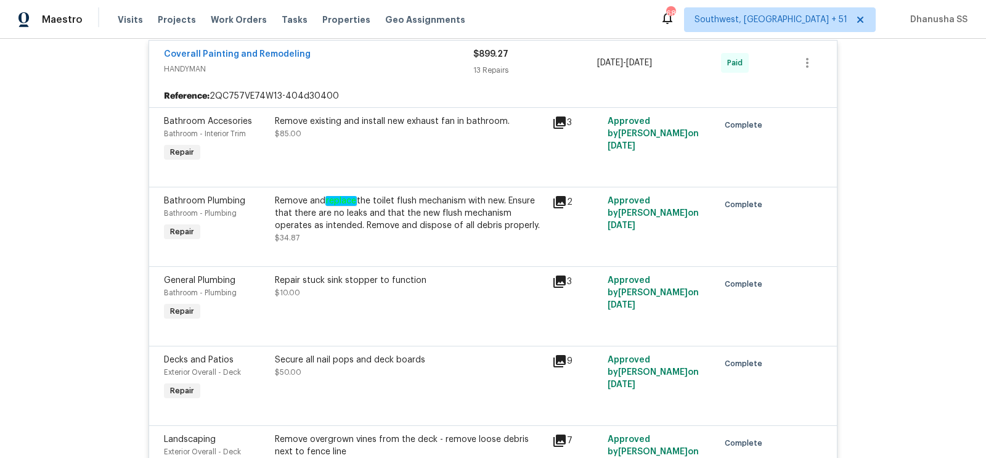
scroll to position [275, 0]
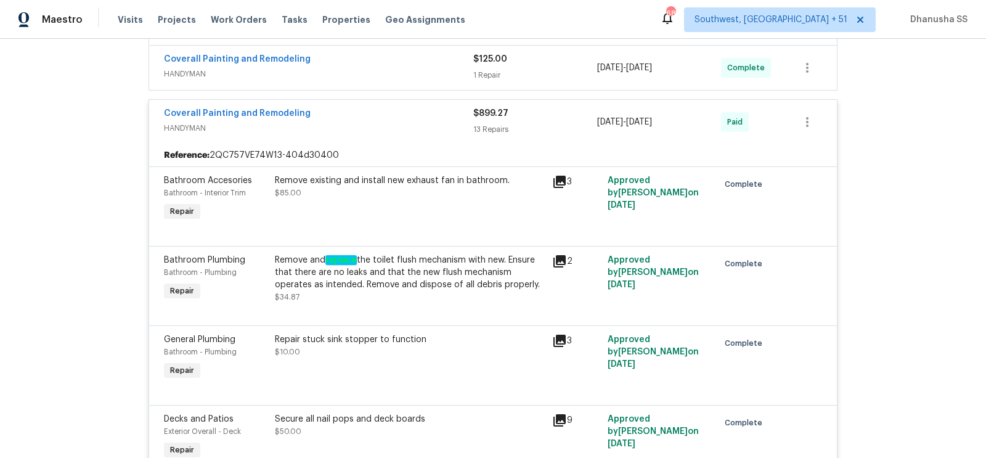
click at [397, 74] on span "HANDYMAN" at bounding box center [318, 74] width 309 height 12
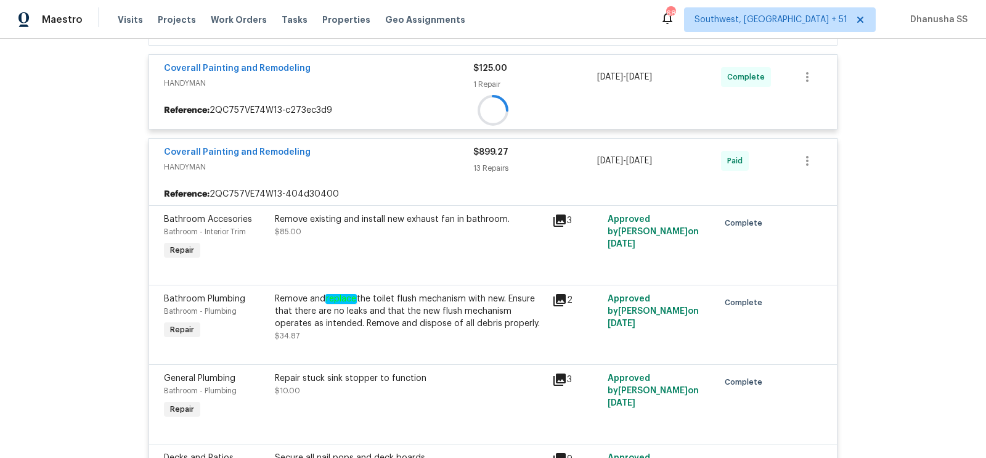
scroll to position [168, 0]
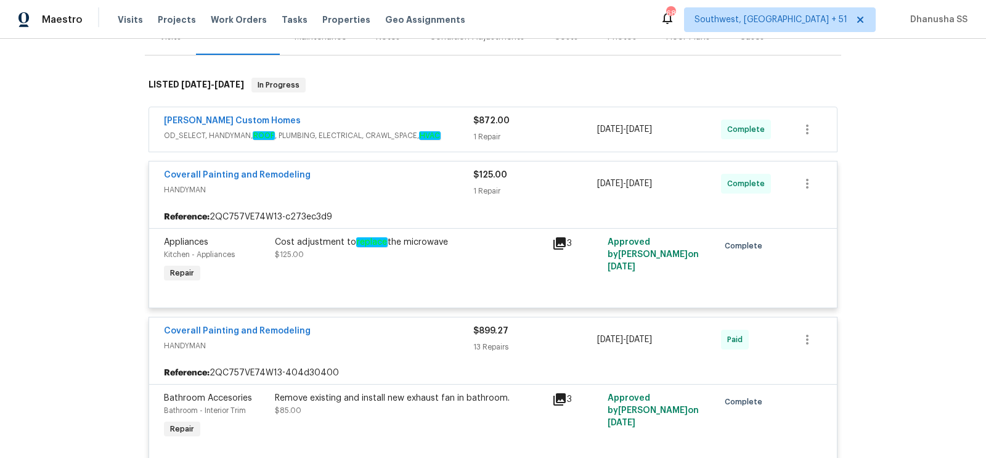
click at [405, 119] on div "Rappa Custom Homes" at bounding box center [318, 122] width 309 height 15
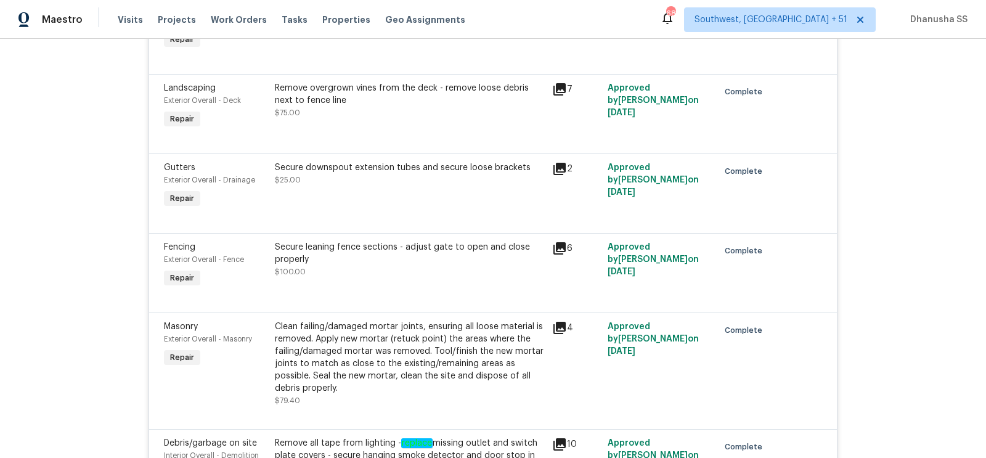
scroll to position [1080, 0]
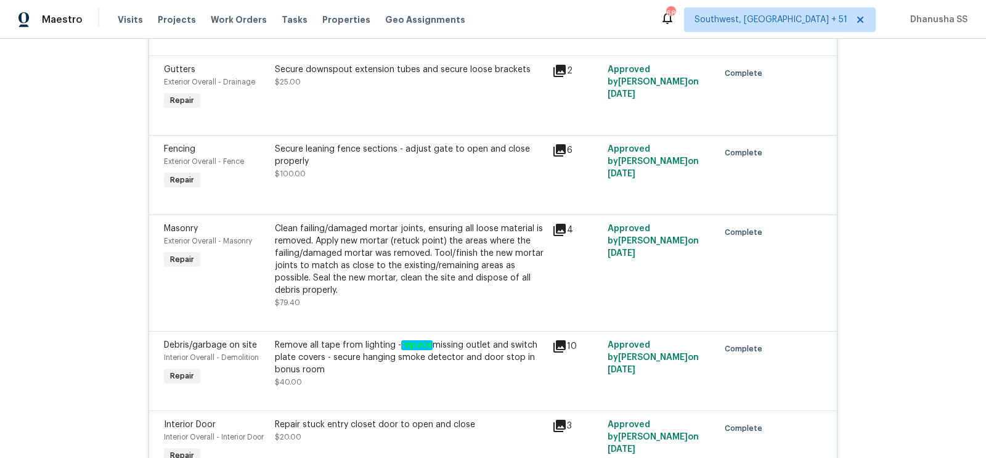
click at [412, 255] on div "Clean failing/damaged mortar joints, ensuring all loose material is removed. Ap…" at bounding box center [410, 259] width 270 height 74
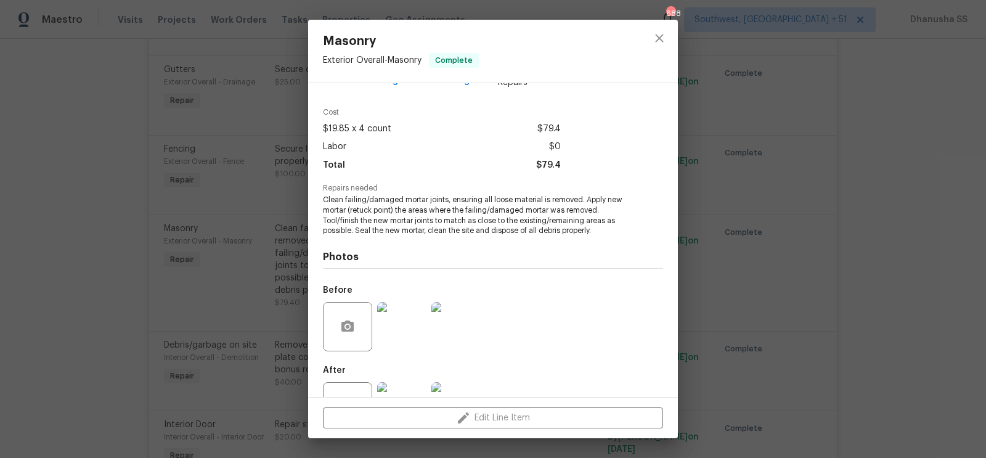
scroll to position [65, 0]
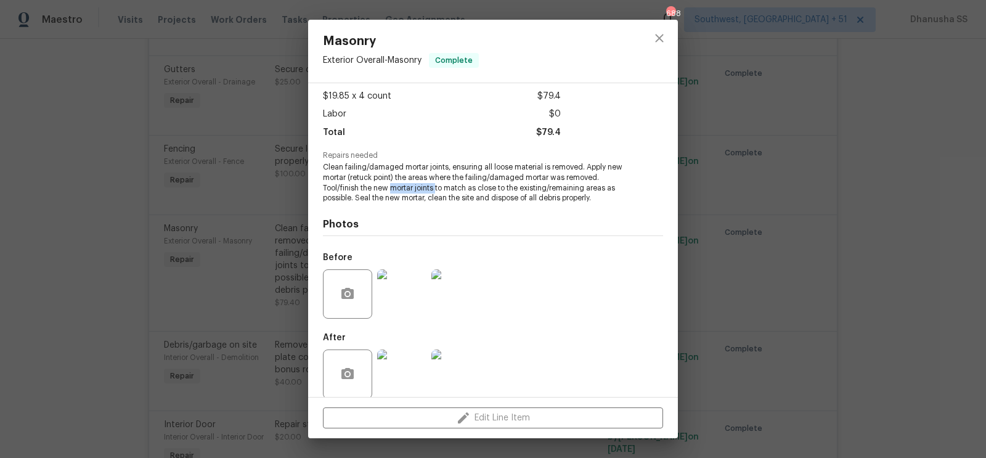
drag, startPoint x: 389, startPoint y: 187, endPoint x: 436, endPoint y: 187, distance: 46.2
click at [436, 187] on span "Clean failing/damaged mortar joints, ensuring all loose material is removed. Ap…" at bounding box center [476, 182] width 306 height 41
copy span "mortar joints"
click at [646, 41] on button "close" at bounding box center [659, 38] width 30 height 30
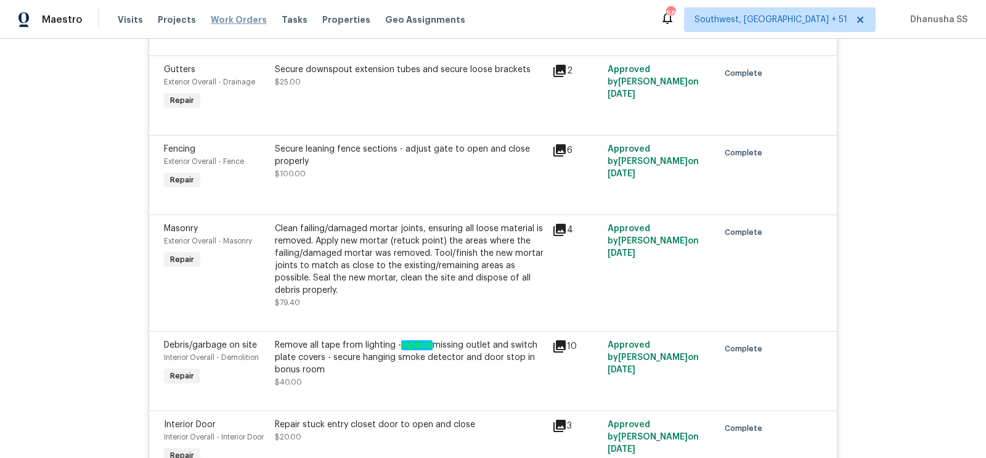
click at [243, 21] on span "Work Orders" at bounding box center [239, 20] width 56 height 12
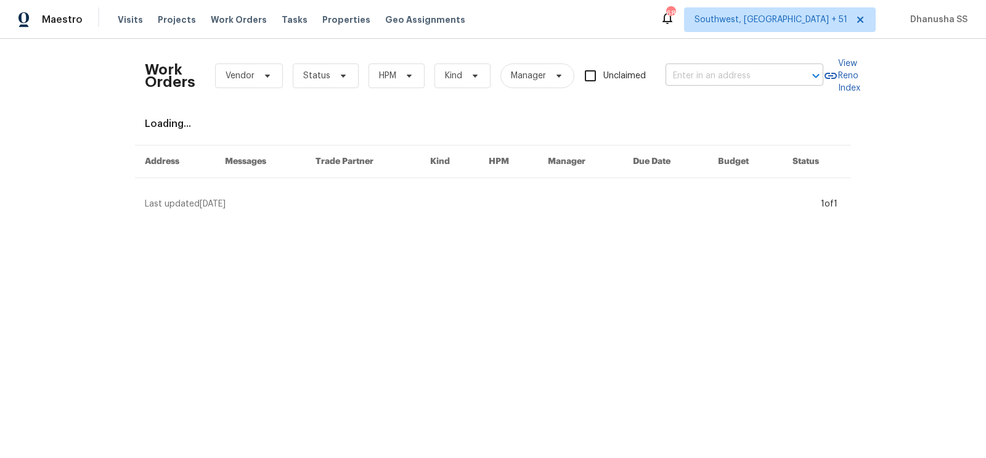
click at [713, 70] on input "text" at bounding box center [726, 76] width 123 height 19
paste input "3769 Gentle Winds Ln, Round Rock, TX 78681"
type input "3769 Gentle Winds Ln, Round Rock, TX 78681"
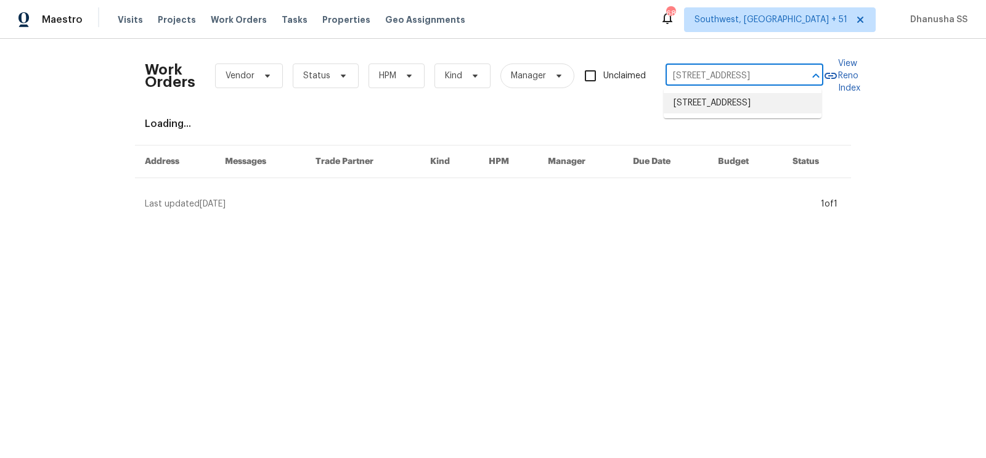
click at [696, 113] on li "3769 Gentle Winds Ln, Round Rock, TX 78681" at bounding box center [743, 103] width 158 height 20
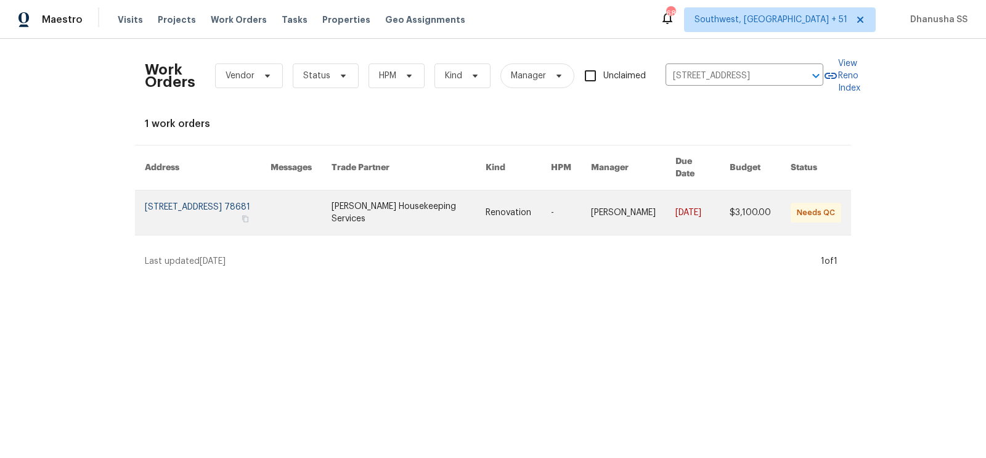
click at [538, 208] on link at bounding box center [517, 212] width 65 height 44
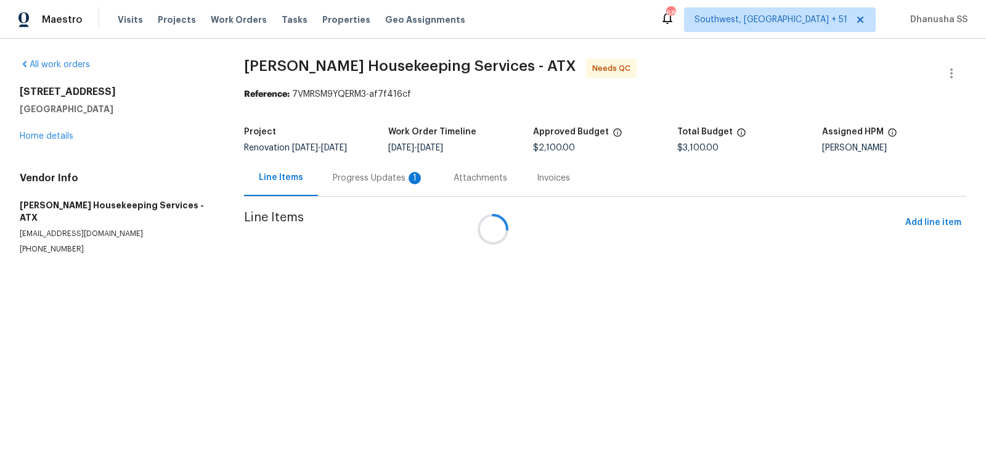
click at [57, 136] on div at bounding box center [493, 229] width 986 height 458
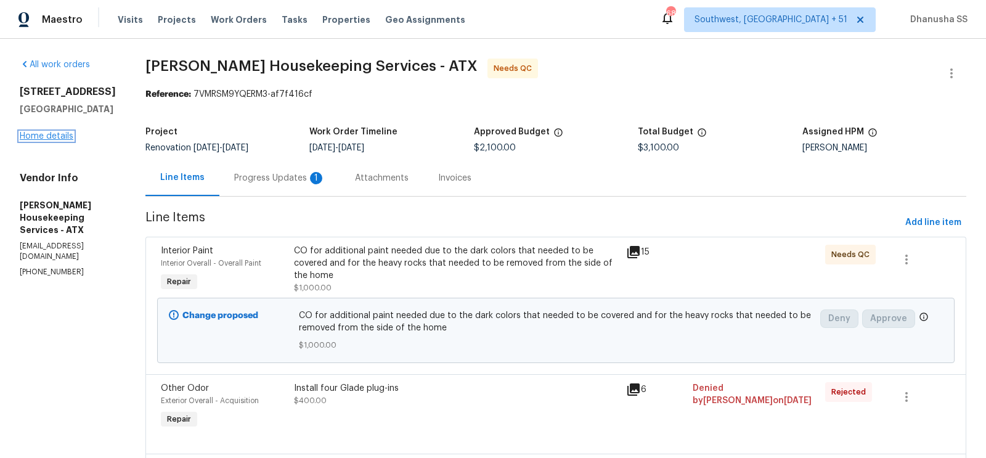
click at [59, 136] on link "Home details" at bounding box center [47, 136] width 54 height 9
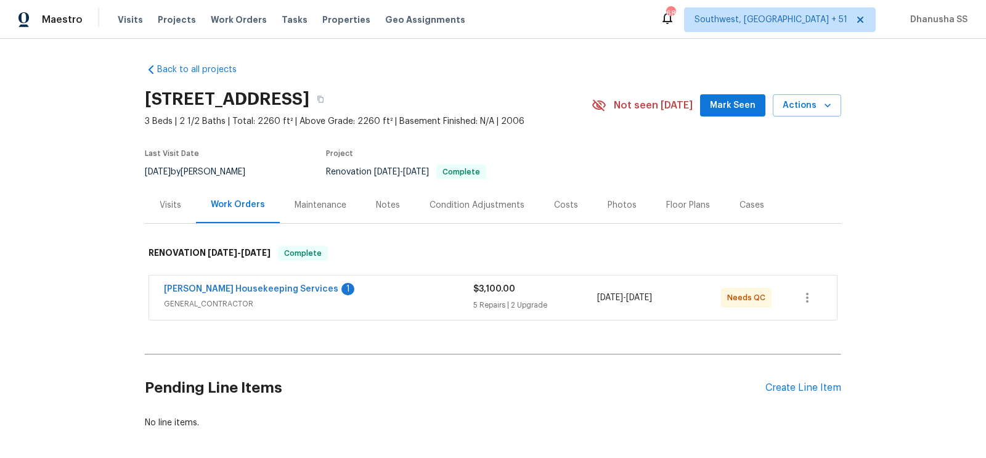
click at [392, 294] on div "Arelis Housekeeping Services 1" at bounding box center [318, 290] width 309 height 15
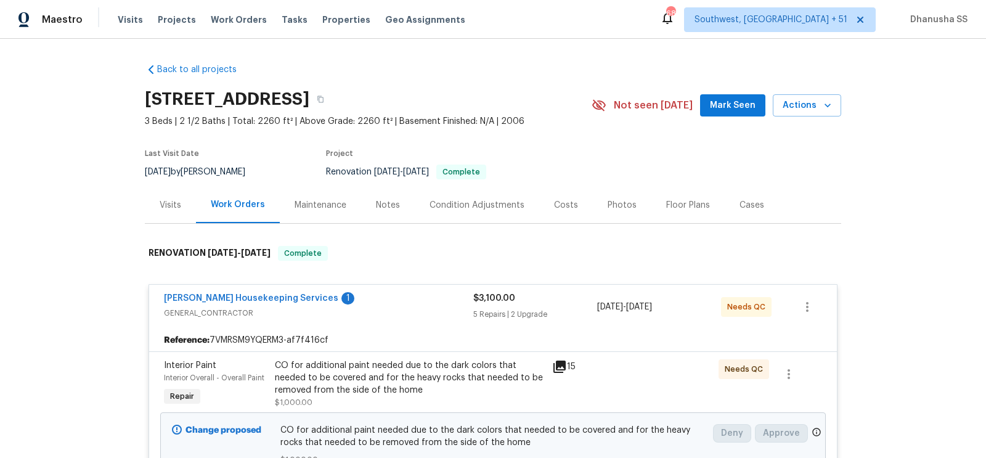
click at [167, 199] on div "Visits" at bounding box center [171, 205] width 22 height 12
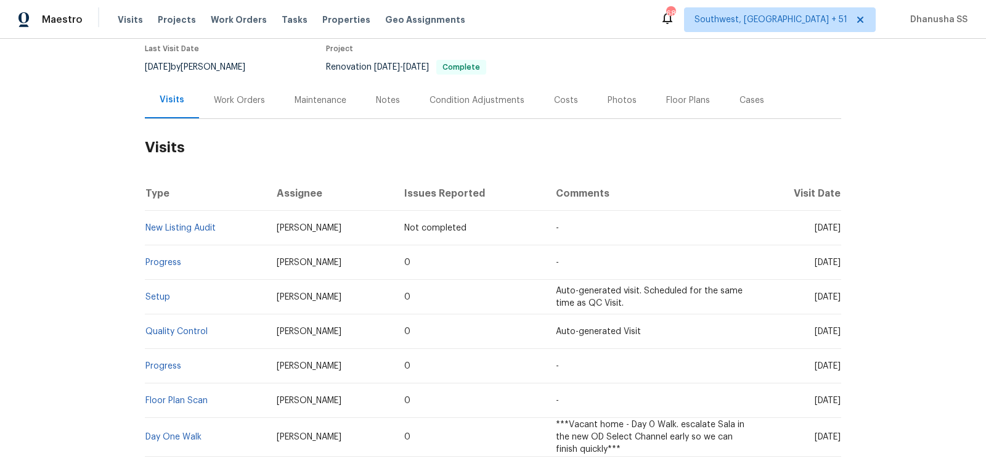
scroll to position [146, 0]
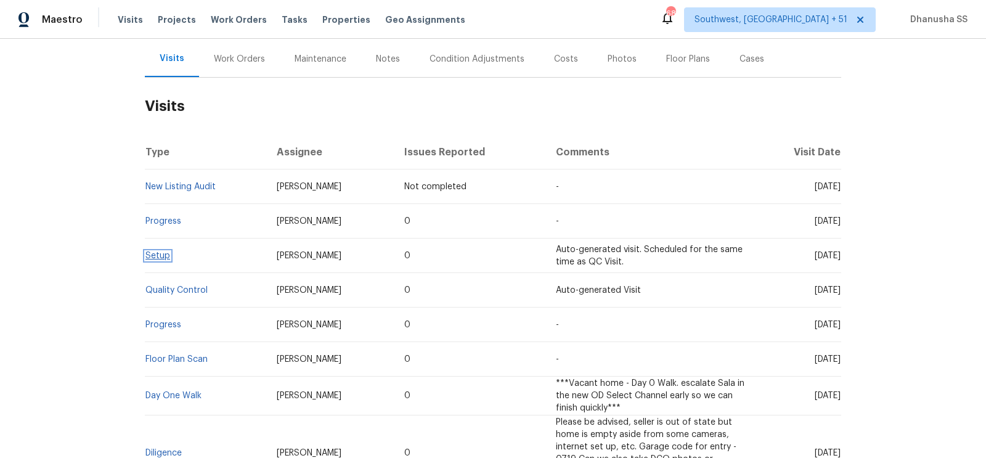
click at [161, 255] on link "Setup" at bounding box center [157, 255] width 25 height 9
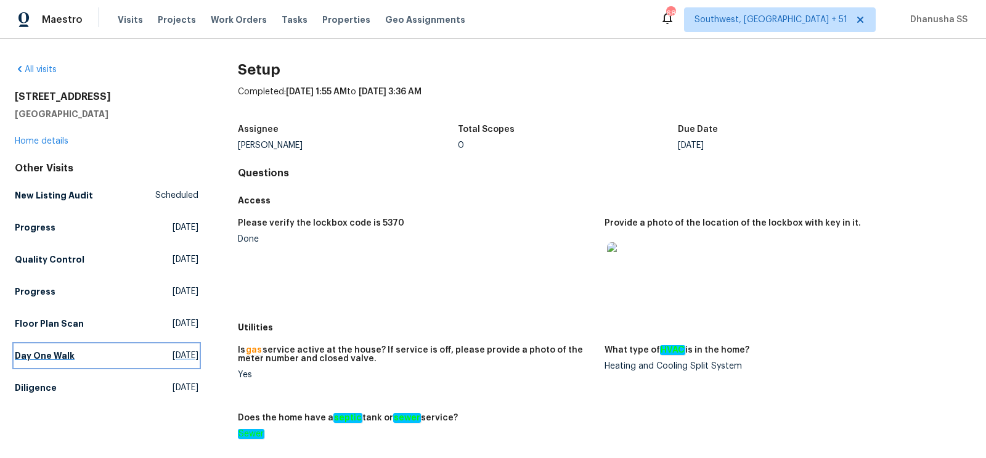
click at [173, 353] on span "Sat, Sep 27 2025" at bounding box center [186, 355] width 26 height 12
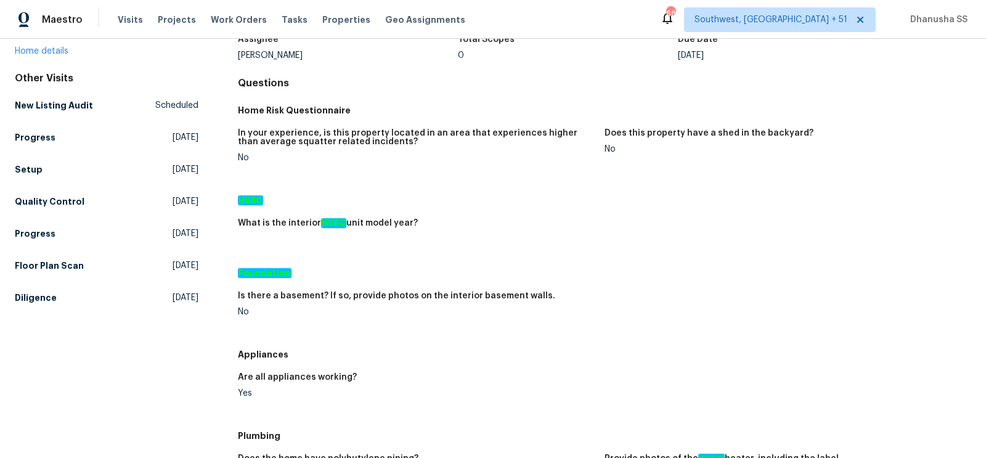
scroll to position [58, 0]
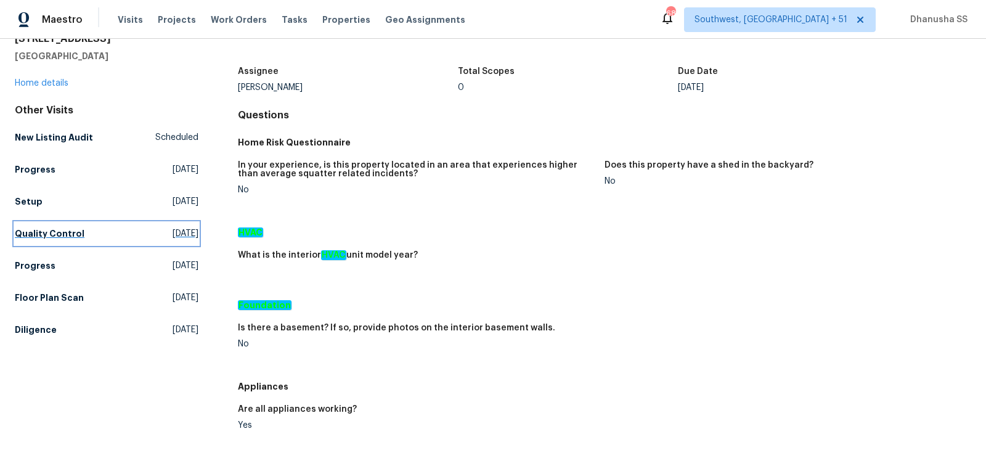
click at [173, 234] on span "[DATE]" at bounding box center [186, 233] width 26 height 12
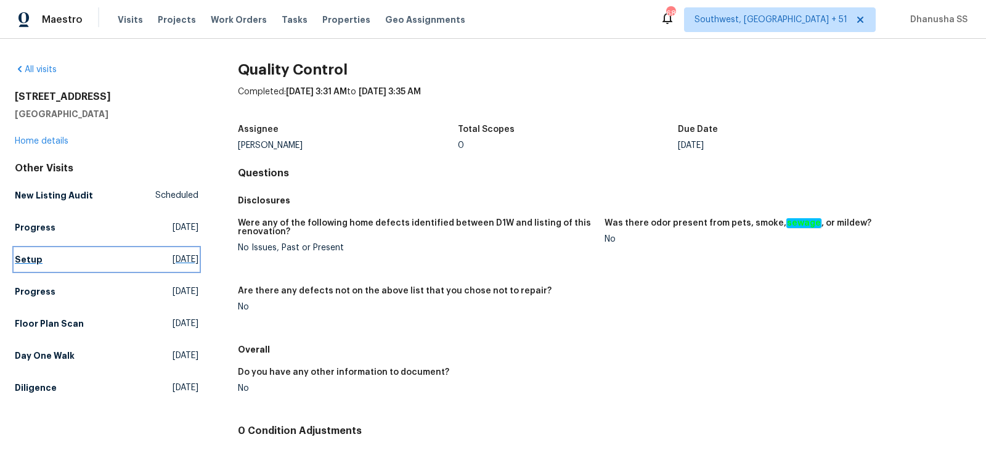
click at [176, 252] on link "Setup [DATE]" at bounding box center [107, 259] width 184 height 22
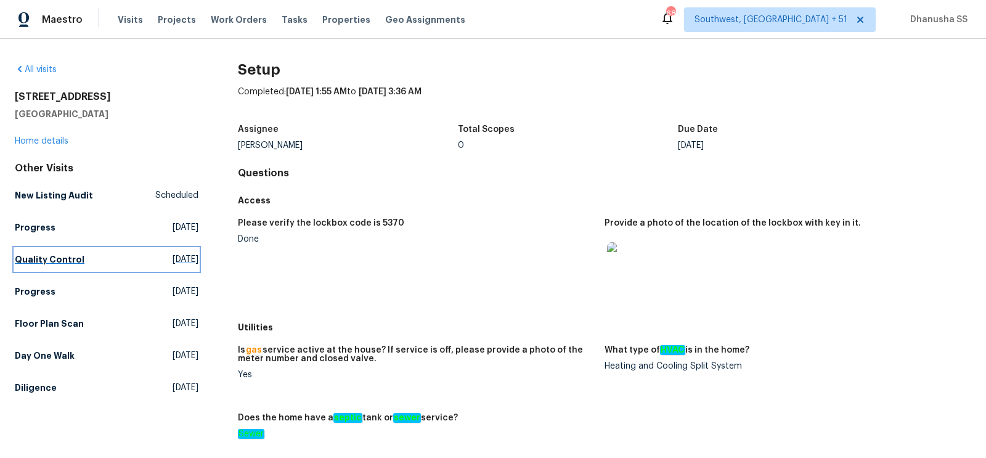
click at [96, 268] on link "Quality Control [DATE]" at bounding box center [107, 259] width 184 height 22
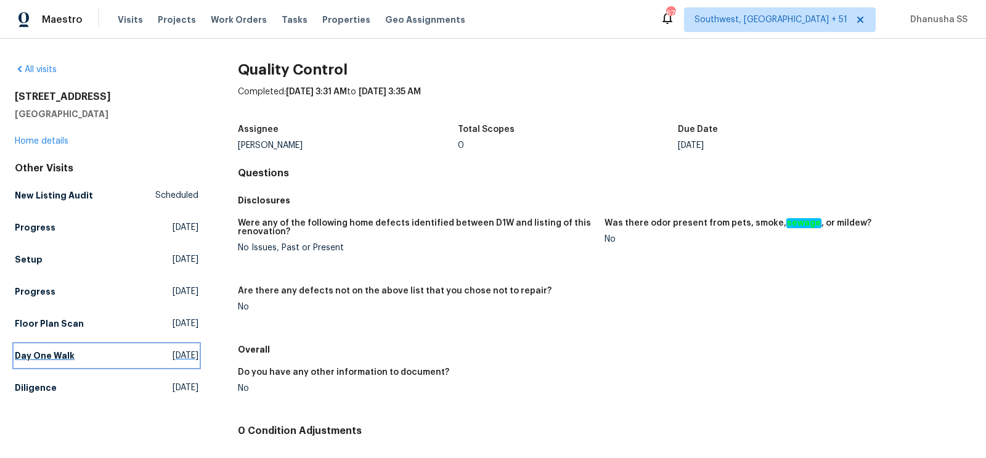
click at [173, 352] on span "Sat, Sep 27 2025" at bounding box center [186, 355] width 26 height 12
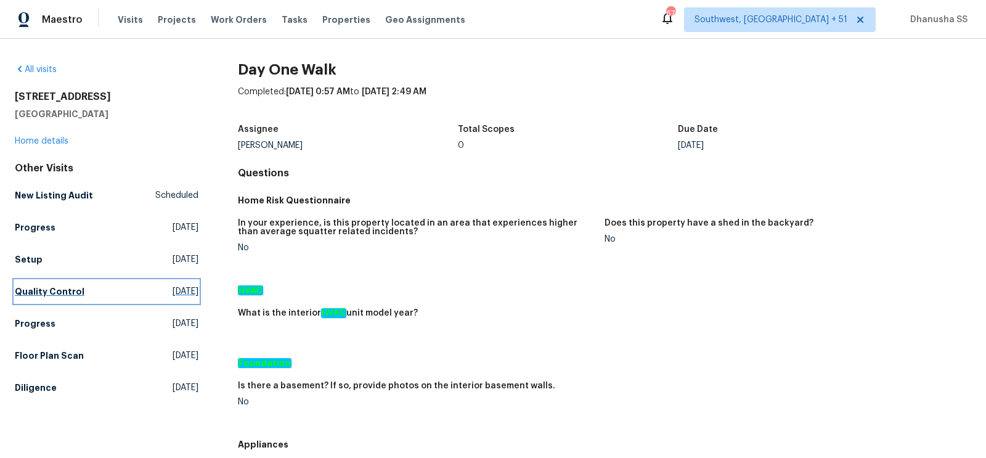
click at [173, 295] on span "[DATE]" at bounding box center [186, 291] width 26 height 12
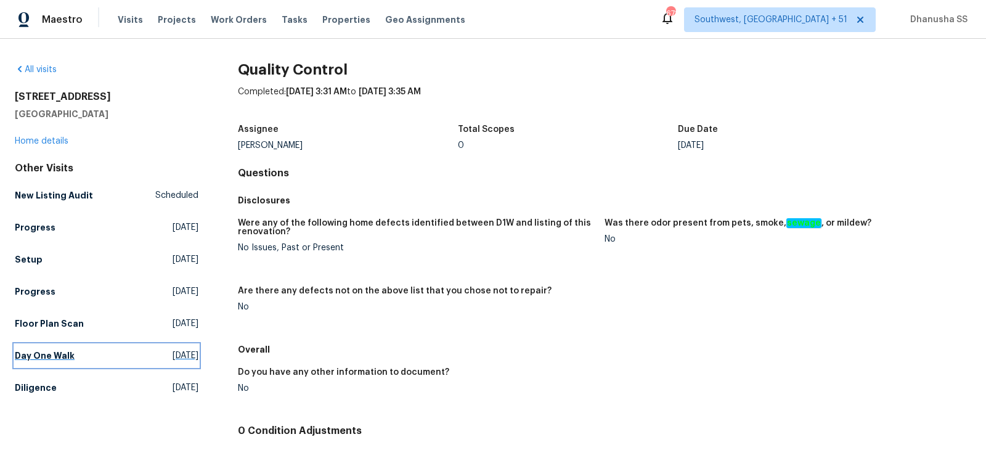
click at [195, 349] on span "Sat, Sep 27 2025" at bounding box center [186, 355] width 26 height 12
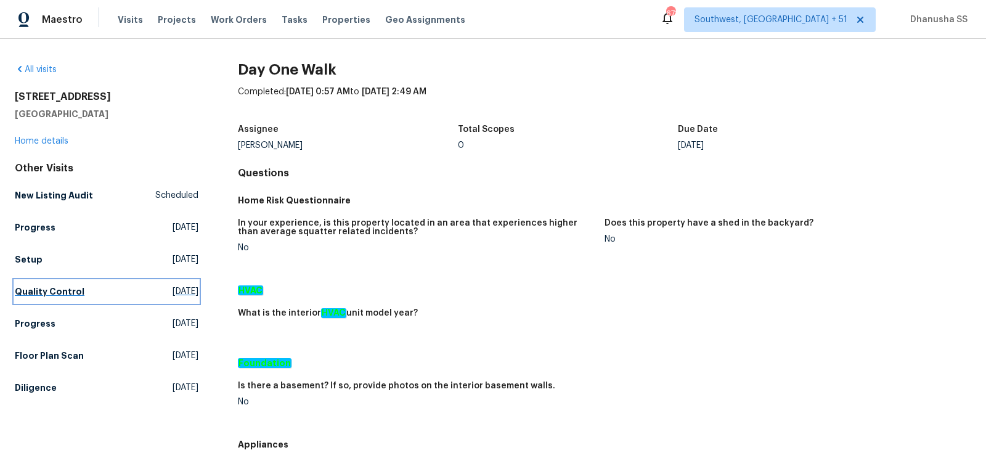
click at [185, 291] on span "[DATE]" at bounding box center [186, 291] width 26 height 12
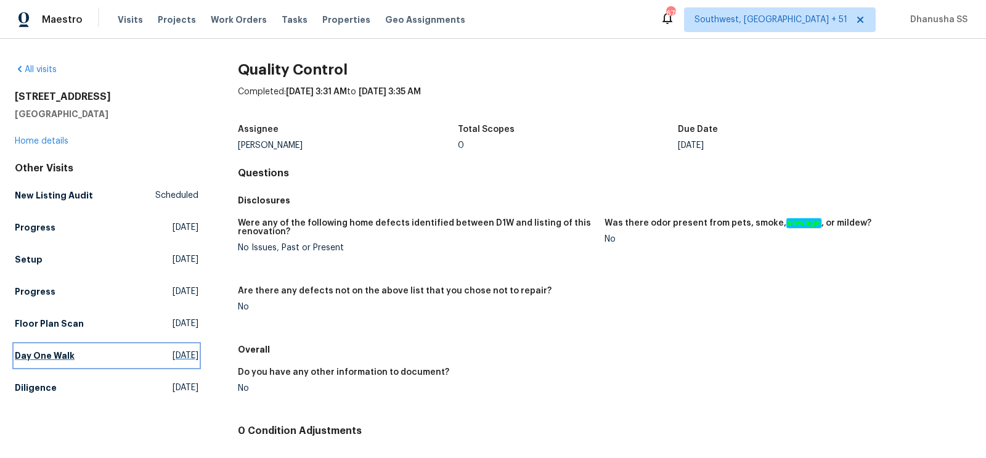
click at [182, 349] on span "Sat, Sep 27 2025" at bounding box center [186, 355] width 26 height 12
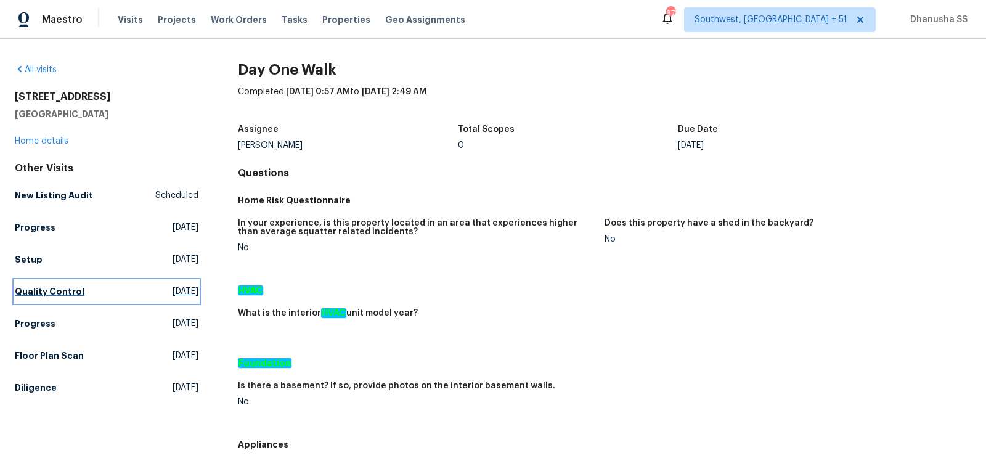
click at [173, 293] on span "[DATE]" at bounding box center [186, 291] width 26 height 12
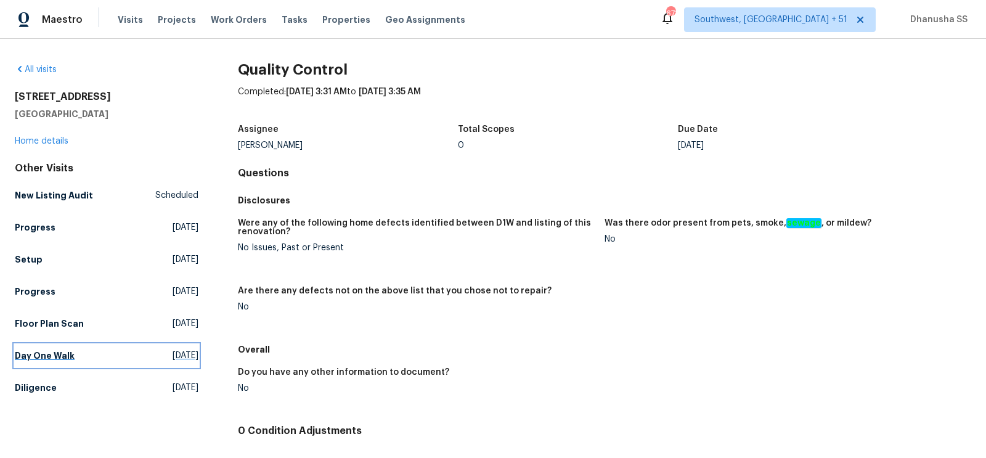
click at [163, 346] on link "Day One Walk Sat, Sep 27 2025" at bounding box center [107, 355] width 184 height 22
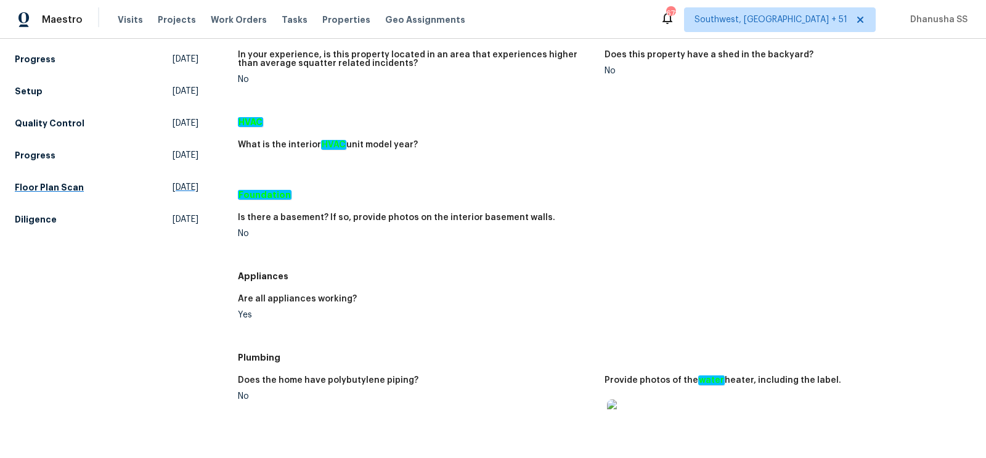
scroll to position [127, 0]
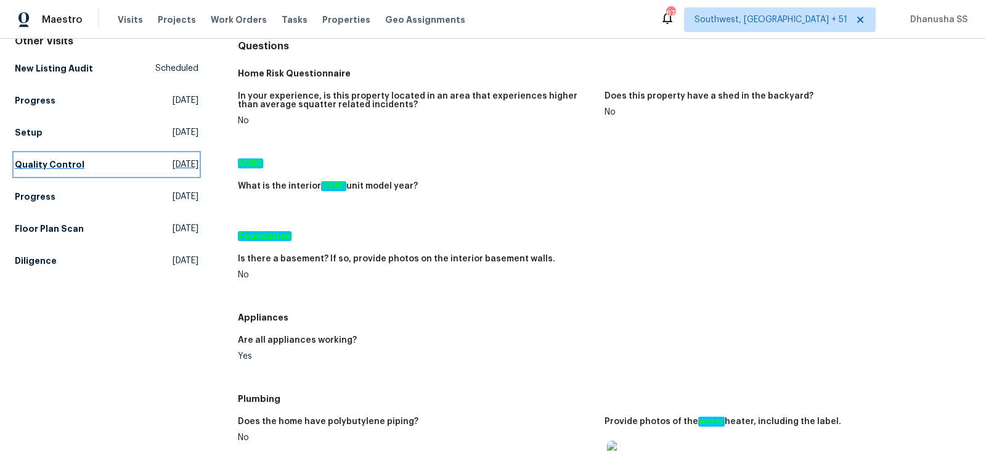
click at [76, 167] on h5 "Quality Control" at bounding box center [50, 164] width 70 height 12
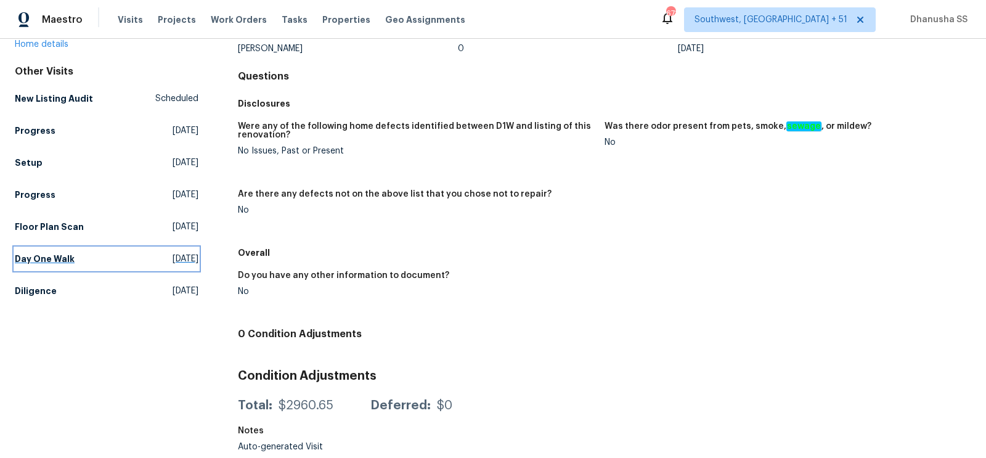
click at [173, 258] on span "Sat, Sep 27 2025" at bounding box center [186, 259] width 26 height 12
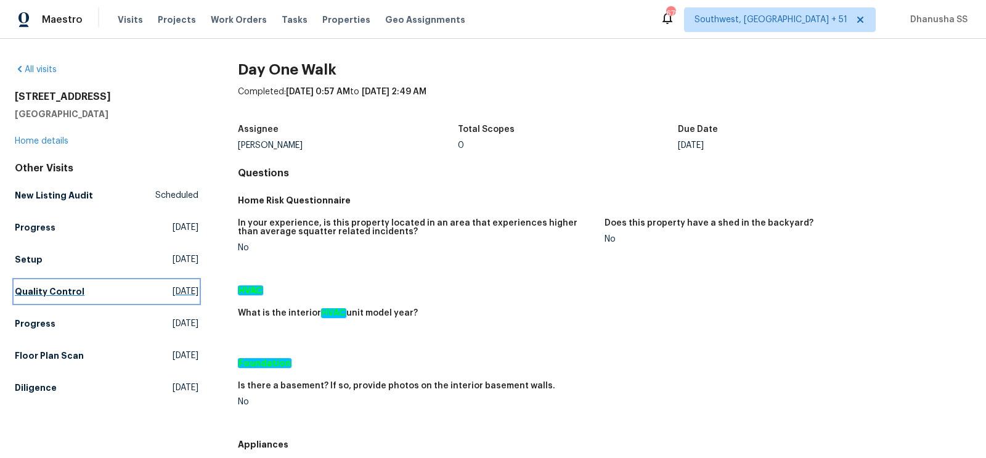
click at [76, 299] on link "Quality Control [DATE]" at bounding box center [107, 291] width 184 height 22
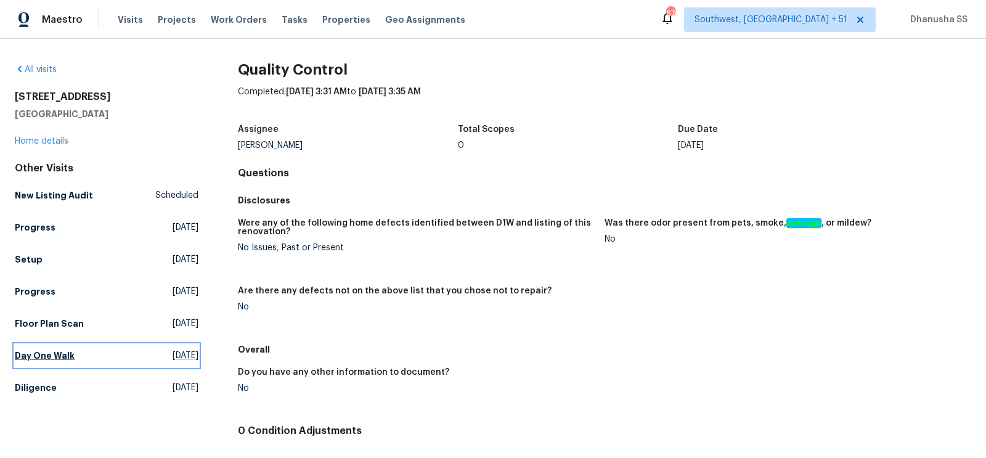
click at [104, 346] on link "Day One Walk Sat, Sep 27 2025" at bounding box center [107, 355] width 184 height 22
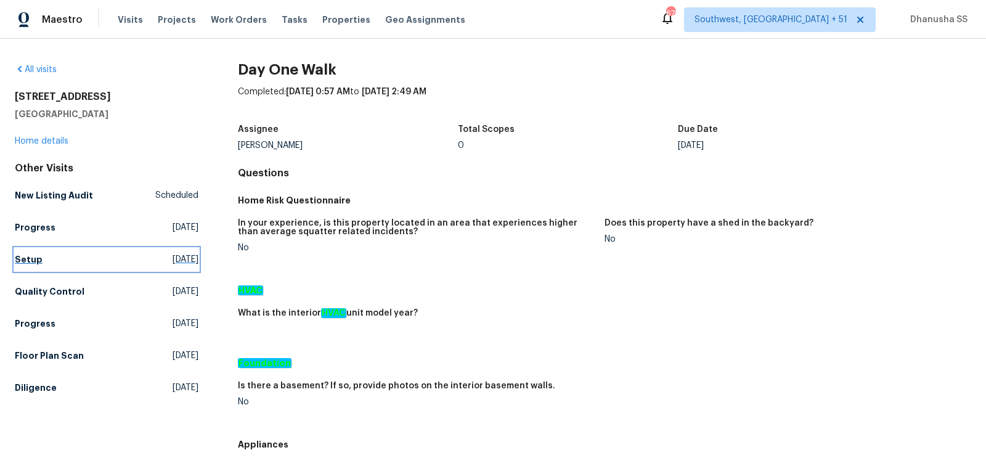
click at [162, 266] on link "Setup [DATE]" at bounding box center [107, 259] width 184 height 22
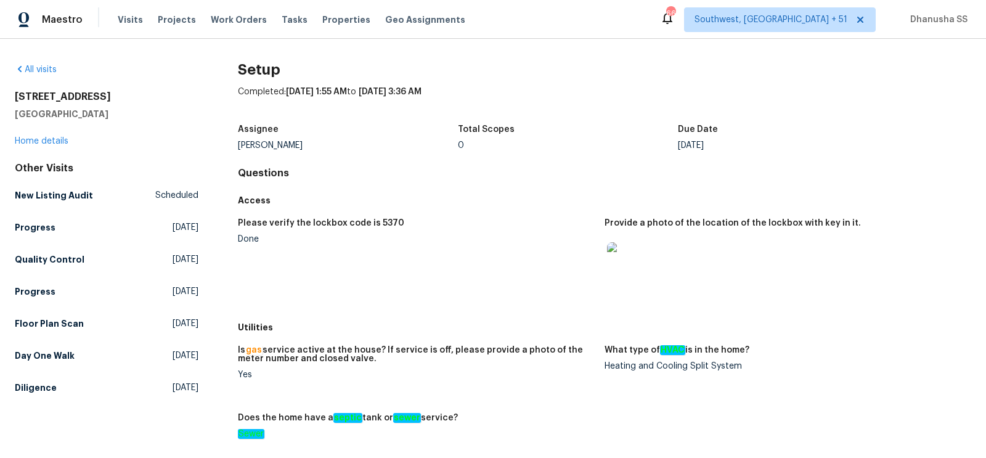
click at [144, 271] on div "Other Visits New Listing Audit Scheduled Progress Wed, Oct 01 2025 Quality Cont…" at bounding box center [107, 280] width 184 height 237
click at [145, 265] on link "Quality Control [DATE]" at bounding box center [107, 259] width 184 height 22
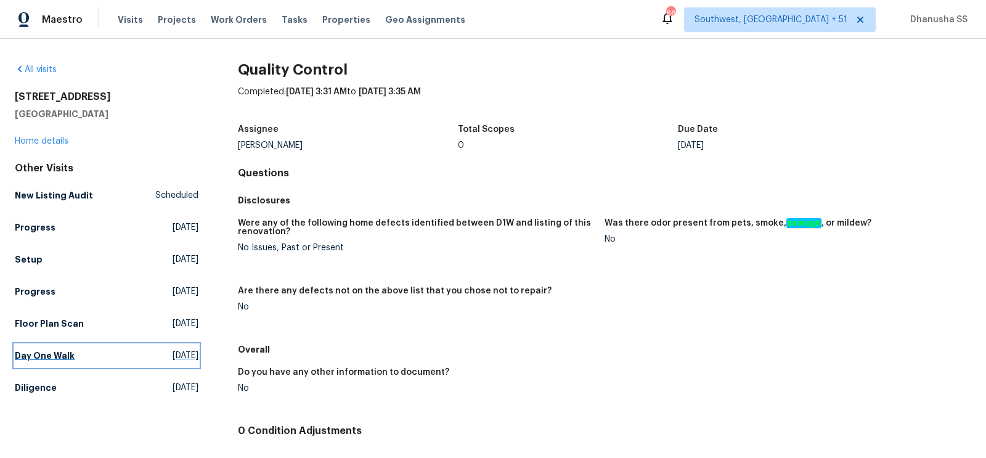
click at [173, 352] on span "Sat, Sep 27 2025" at bounding box center [186, 355] width 26 height 12
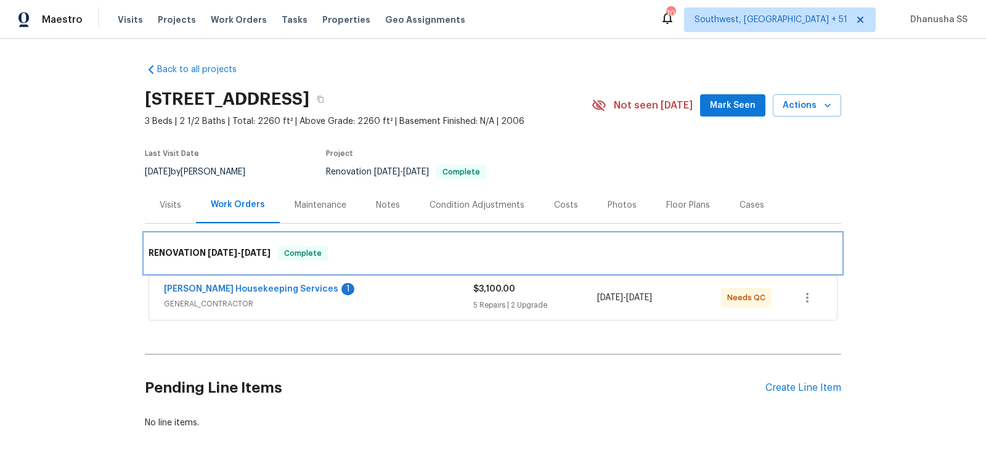
click at [368, 237] on div "RENOVATION 9/29/25 - 9/29/25 Complete" at bounding box center [493, 253] width 696 height 39
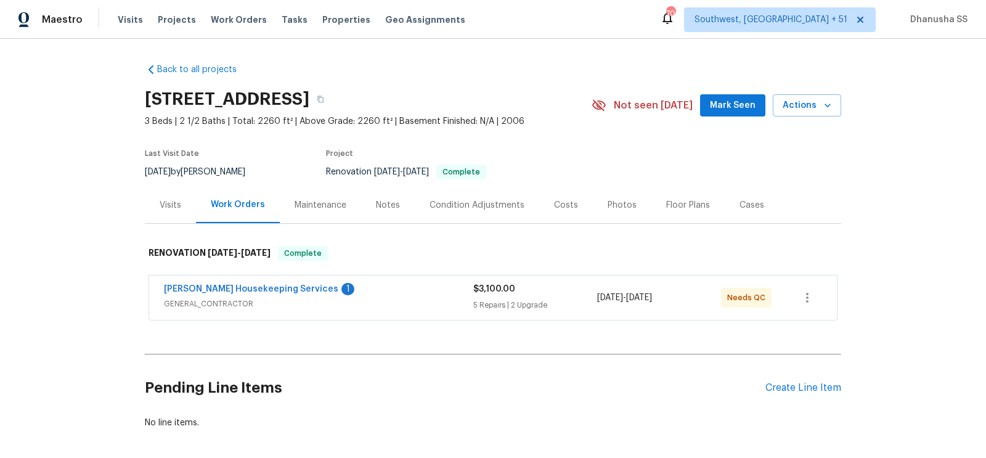
click at [368, 298] on span "GENERAL_CONTRACTOR" at bounding box center [318, 304] width 309 height 12
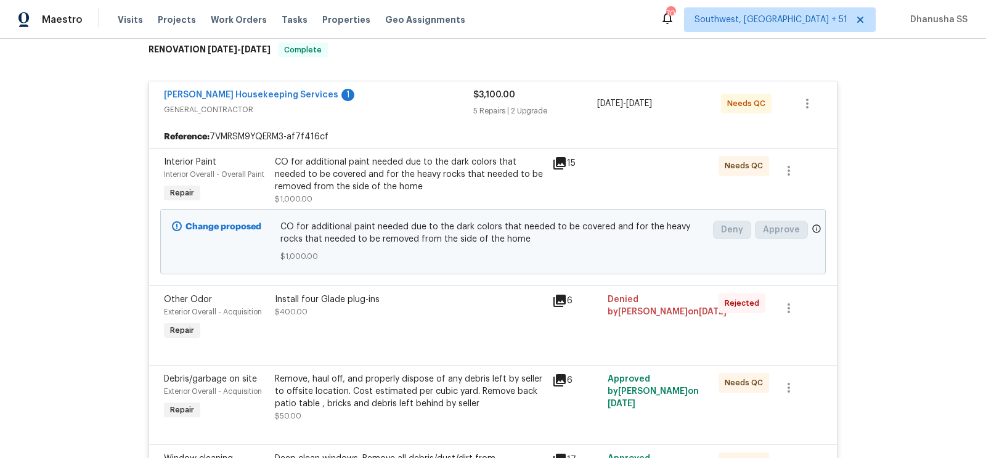
scroll to position [207, 0]
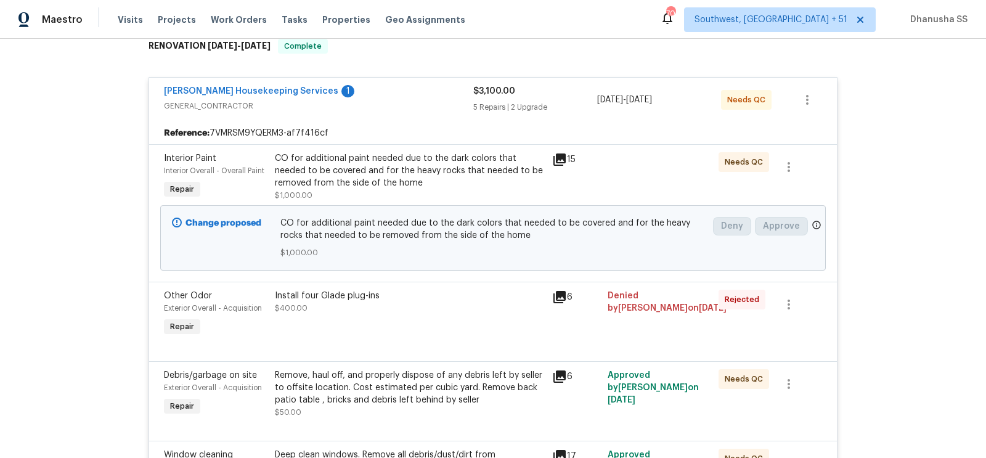
click at [422, 178] on div "CO for additional paint needed due to the dark colors that needed to be covered…" at bounding box center [410, 170] width 270 height 37
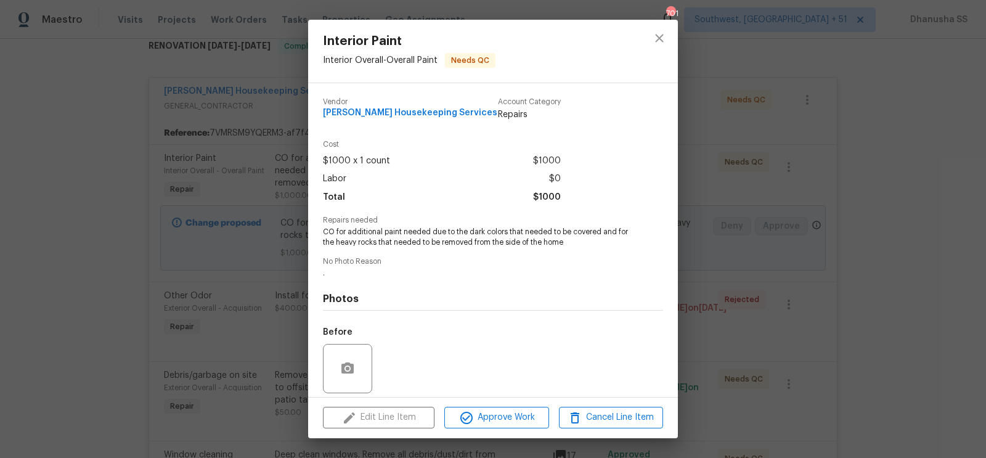
scroll to position [89, 0]
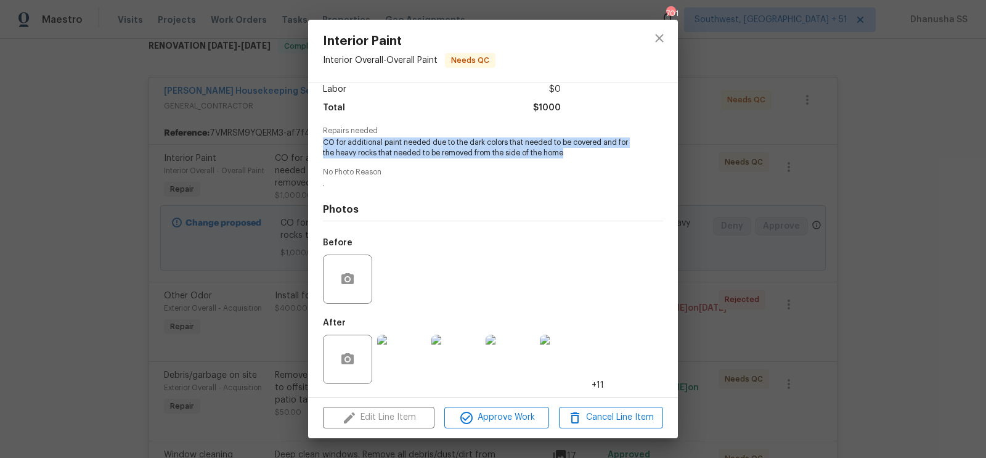
drag, startPoint x: 320, startPoint y: 137, endPoint x: 588, endPoint y: 158, distance: 268.8
click at [588, 158] on div "Vendor Arelis Housekeeping Services Account Category Repairs Cost $1000 x 1 cou…" at bounding box center [493, 240] width 370 height 314
click at [663, 41] on icon "close" at bounding box center [659, 38] width 15 height 15
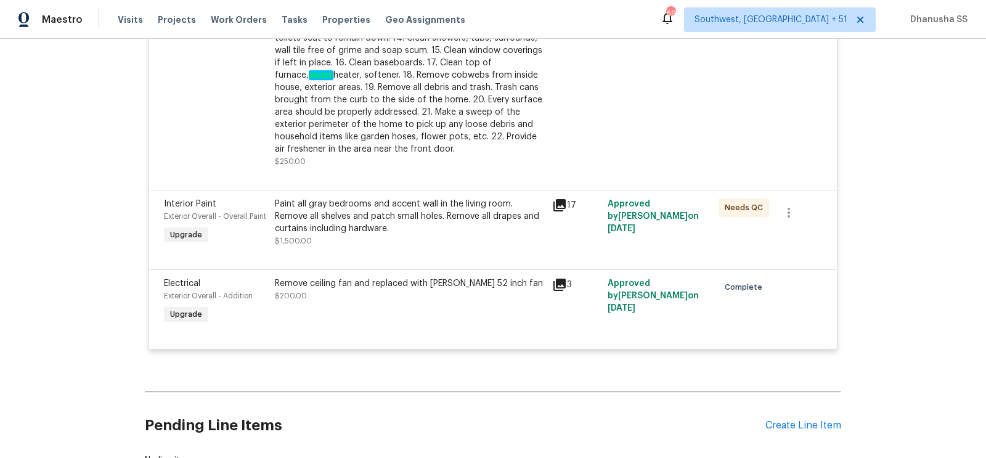
scroll to position [928, 0]
